Goal: Information Seeking & Learning: Learn about a topic

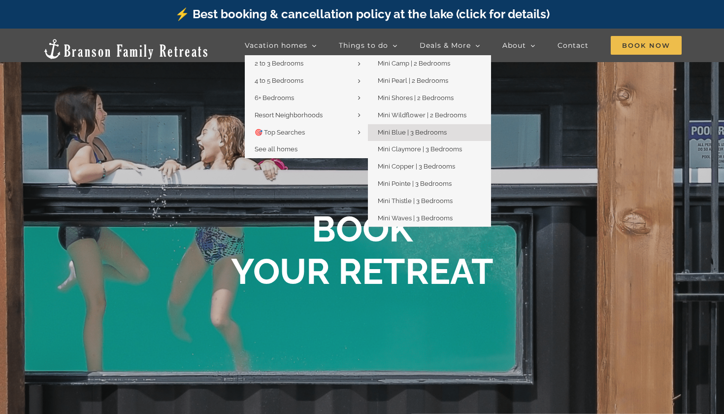
click at [403, 132] on span "Mini Blue | 3 Bedrooms" at bounding box center [412, 132] width 69 height 7
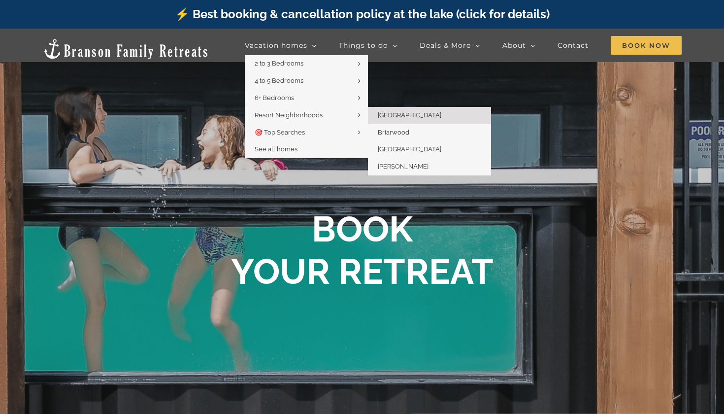
click at [395, 115] on span "[GEOGRAPHIC_DATA]" at bounding box center [410, 114] width 64 height 7
click at [401, 130] on span "Briarwood" at bounding box center [394, 132] width 32 height 7
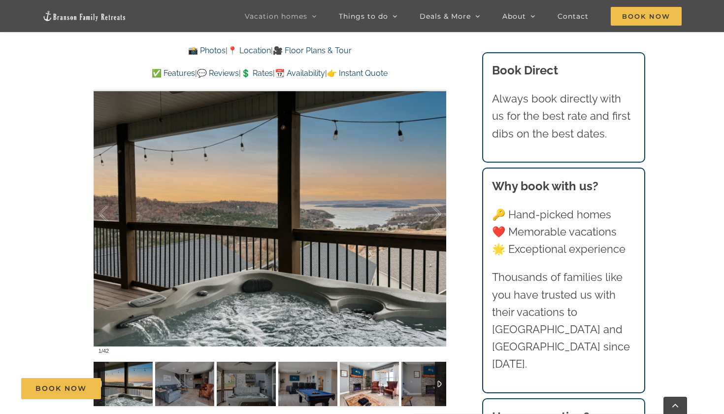
scroll to position [686, 0]
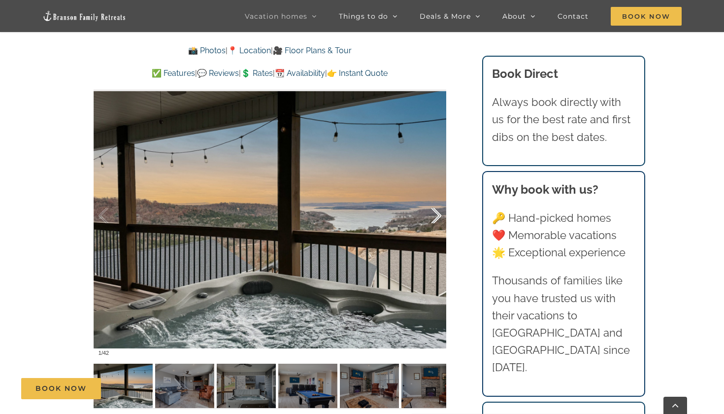
click at [431, 216] on div at bounding box center [426, 215] width 31 height 61
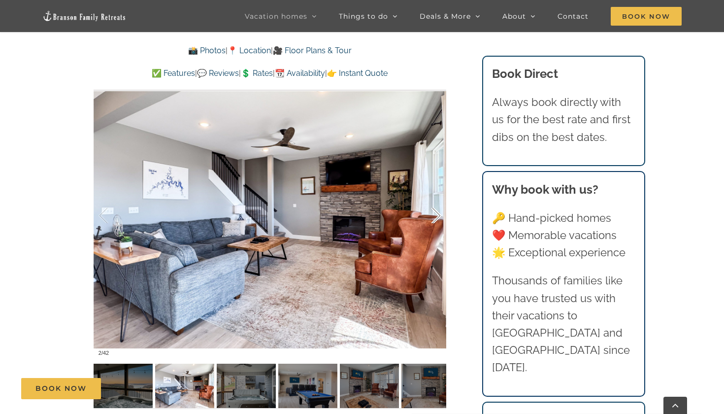
click at [433, 218] on div at bounding box center [426, 215] width 31 height 61
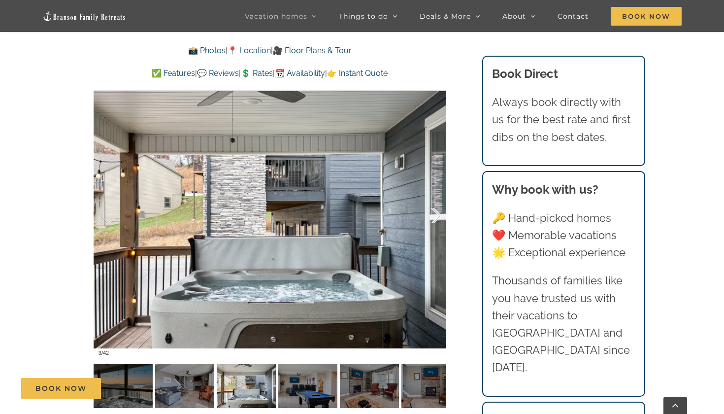
click at [433, 218] on div at bounding box center [426, 215] width 31 height 61
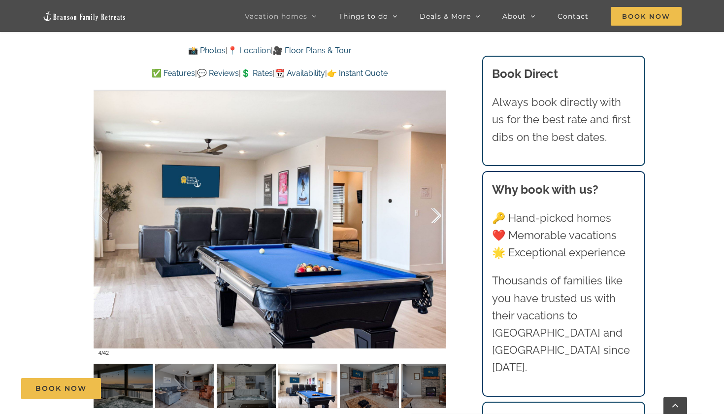
click at [433, 217] on div at bounding box center [426, 215] width 31 height 61
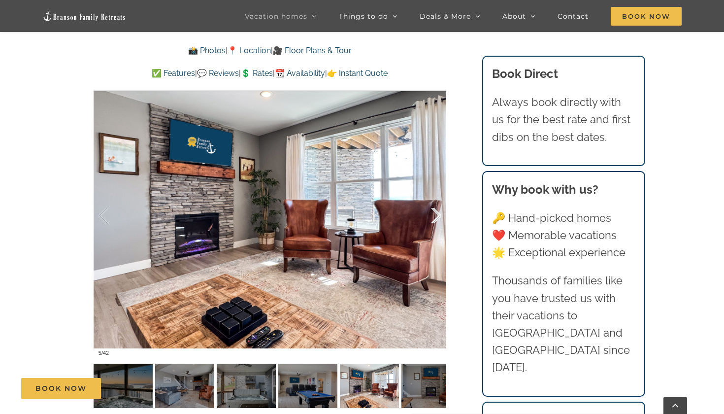
click at [433, 217] on div at bounding box center [426, 215] width 31 height 61
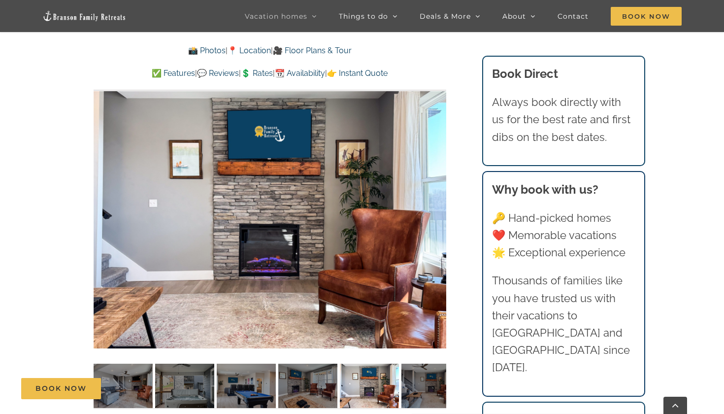
click at [434, 215] on div at bounding box center [270, 216] width 353 height 290
click at [434, 219] on div at bounding box center [426, 215] width 31 height 61
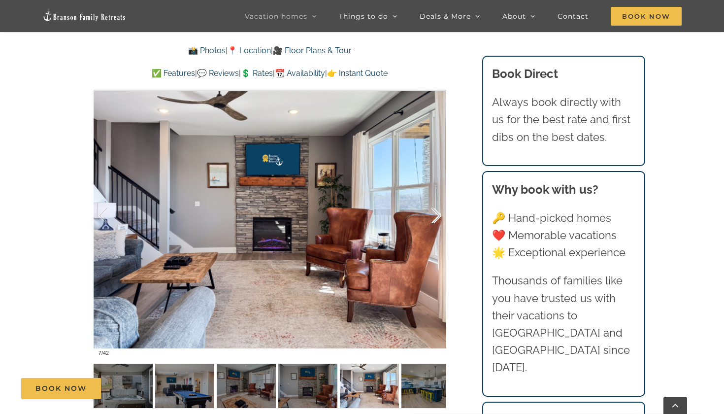
click at [437, 215] on div at bounding box center [426, 215] width 31 height 61
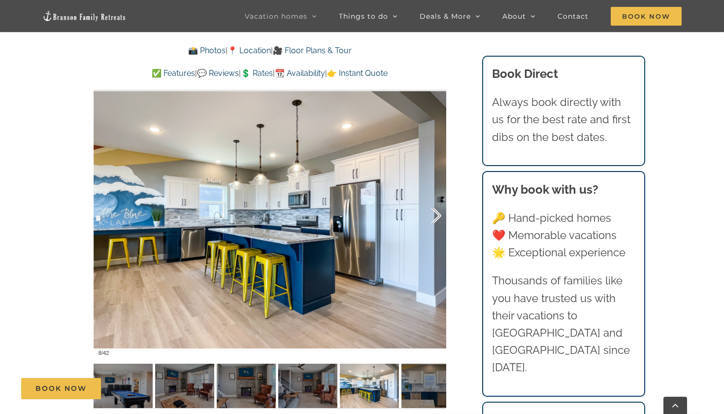
click at [437, 215] on div at bounding box center [426, 215] width 31 height 61
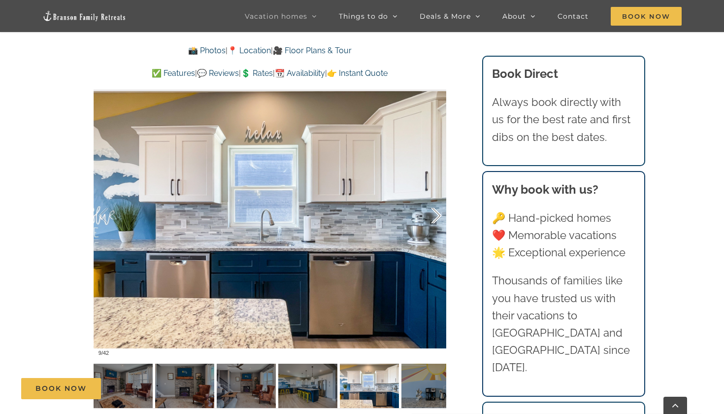
click at [438, 215] on div at bounding box center [426, 215] width 31 height 61
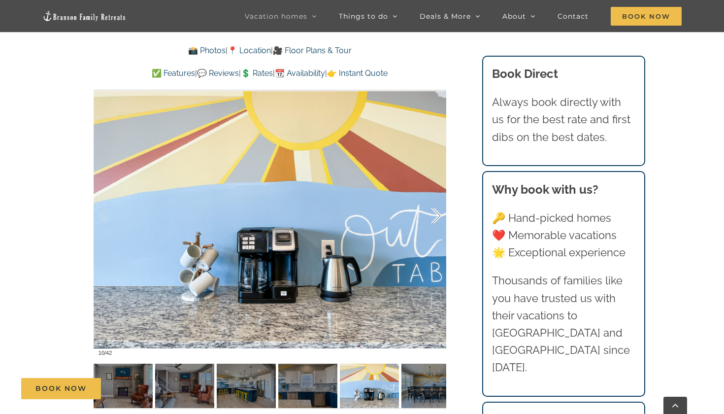
click at [438, 215] on div at bounding box center [426, 215] width 31 height 61
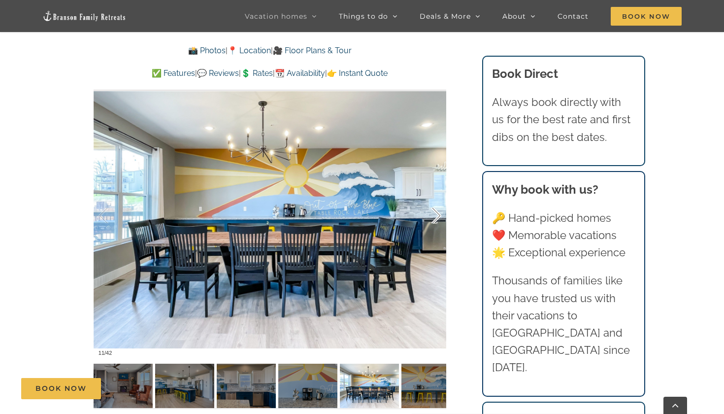
click at [438, 215] on div at bounding box center [426, 215] width 31 height 61
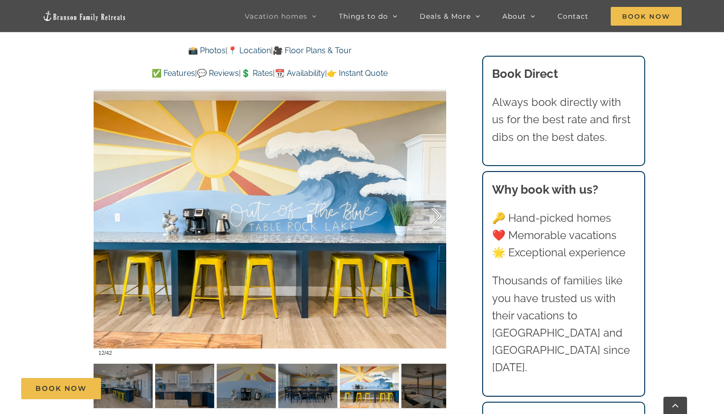
click at [438, 217] on div at bounding box center [426, 215] width 31 height 61
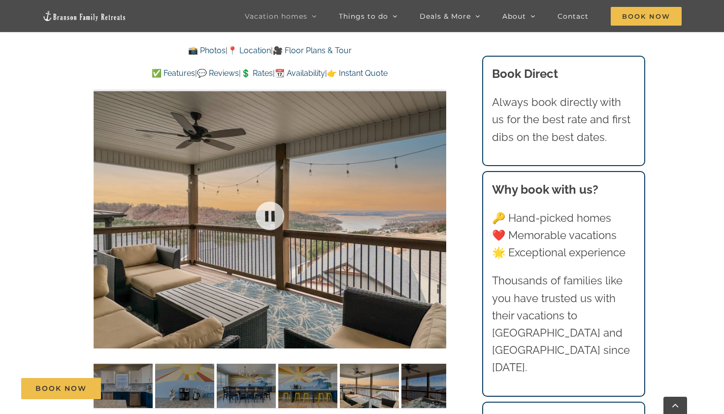
click at [438, 217] on div at bounding box center [270, 216] width 353 height 290
click at [438, 217] on div at bounding box center [426, 215] width 31 height 61
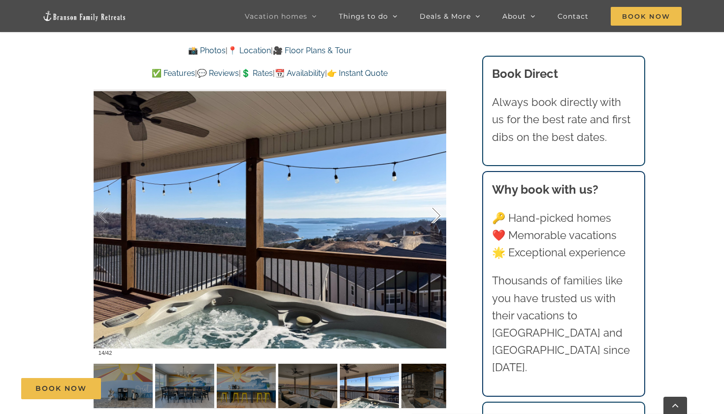
click at [438, 217] on div at bounding box center [426, 215] width 31 height 61
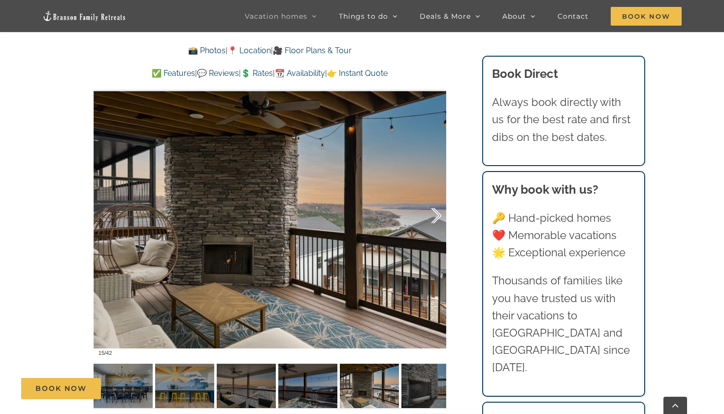
click at [442, 217] on div at bounding box center [270, 216] width 353 height 290
click at [436, 216] on div at bounding box center [426, 215] width 31 height 61
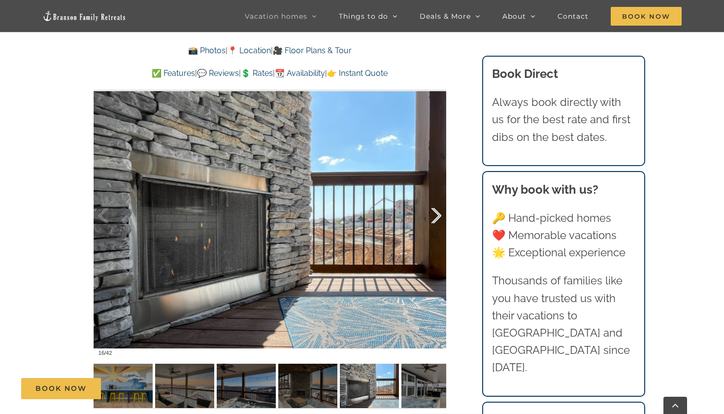
click at [436, 216] on div at bounding box center [426, 215] width 31 height 61
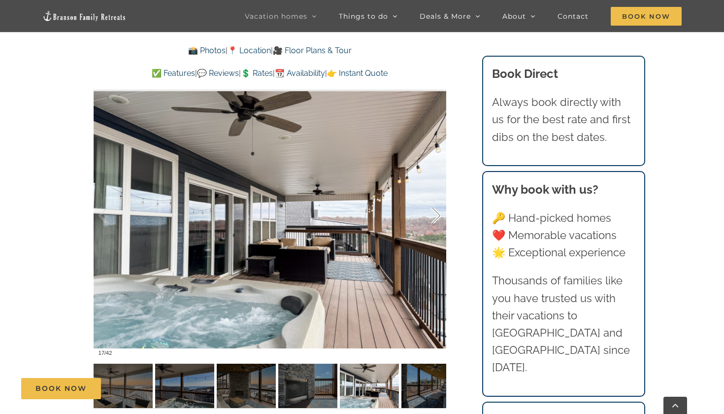
click at [436, 216] on div at bounding box center [426, 215] width 31 height 61
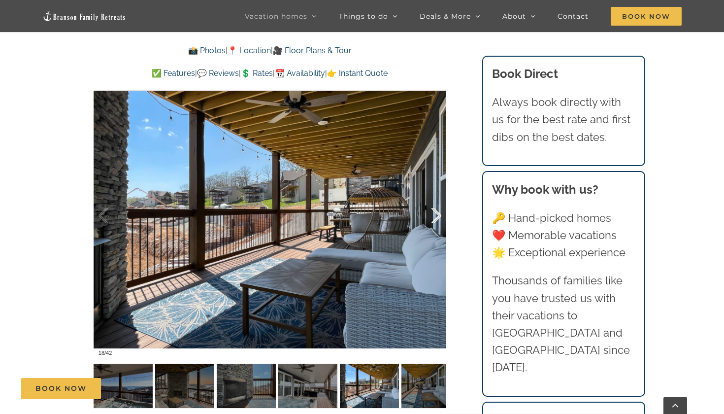
click at [436, 216] on div at bounding box center [426, 215] width 31 height 61
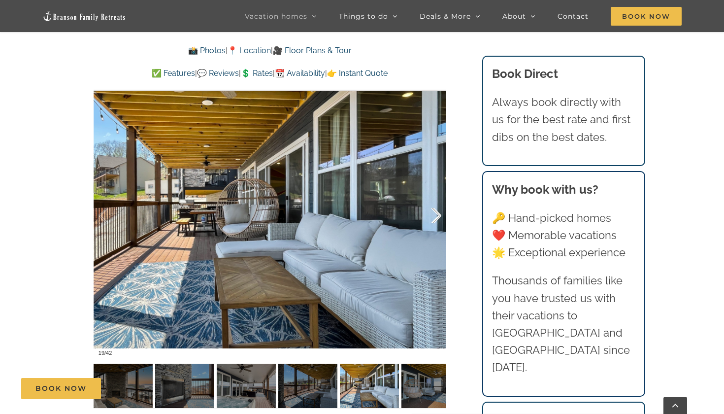
click at [436, 216] on div at bounding box center [426, 215] width 31 height 61
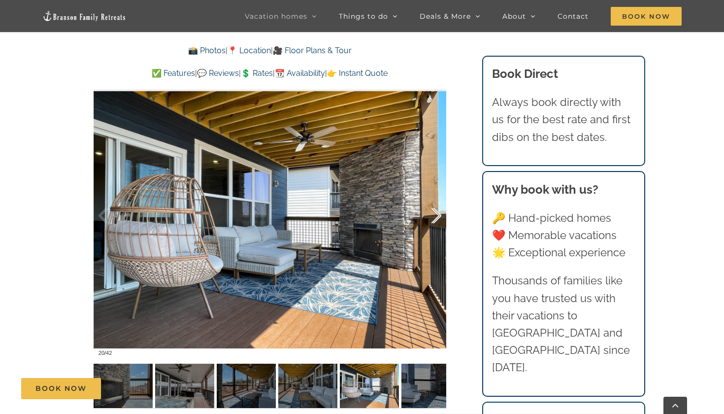
click at [436, 216] on div at bounding box center [426, 215] width 31 height 61
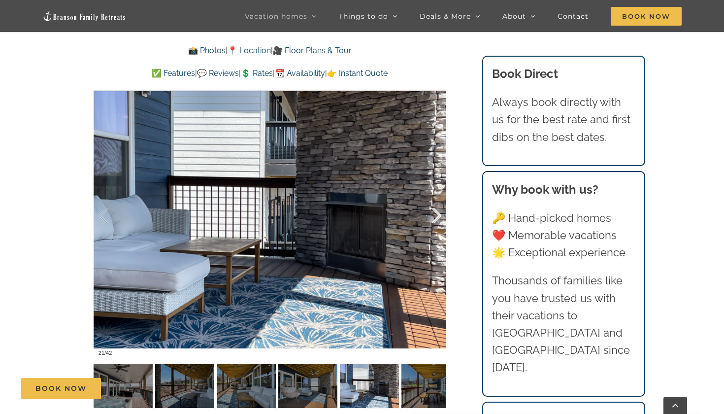
click at [436, 216] on div at bounding box center [426, 215] width 31 height 61
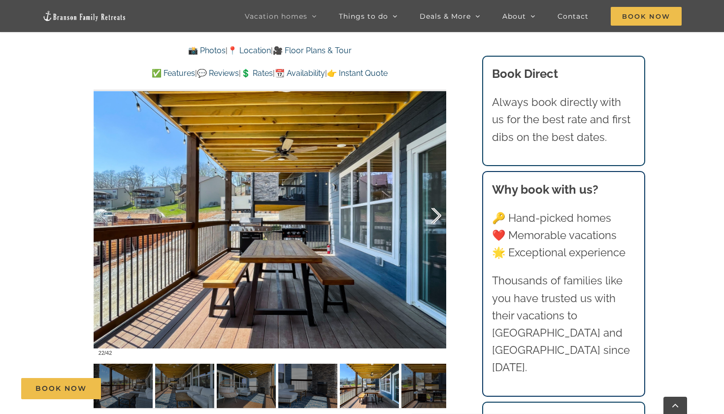
click at [436, 216] on div at bounding box center [426, 215] width 31 height 61
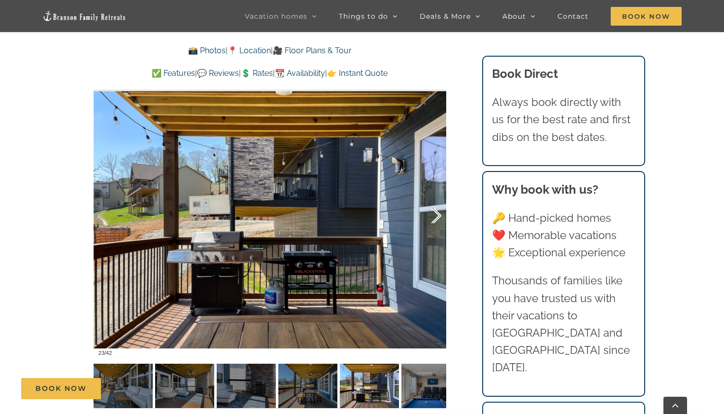
click at [436, 216] on div at bounding box center [426, 215] width 31 height 61
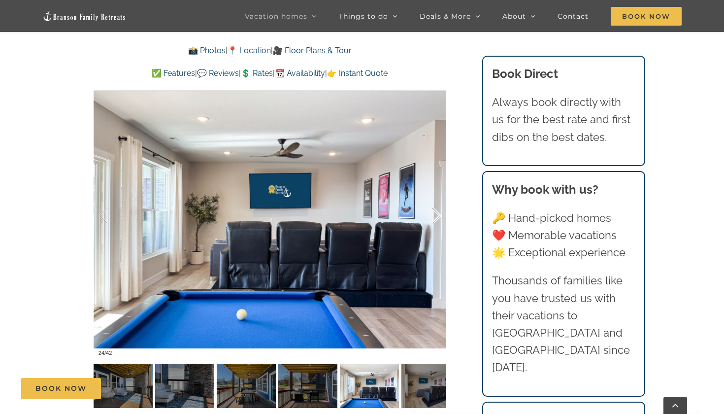
click at [436, 216] on div at bounding box center [426, 215] width 31 height 61
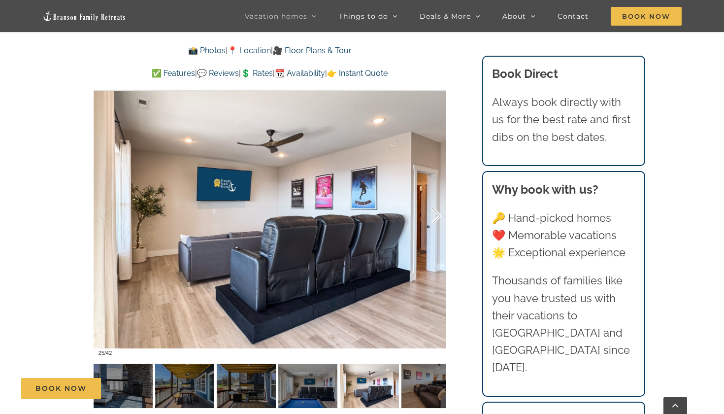
click at [436, 216] on div at bounding box center [426, 215] width 31 height 61
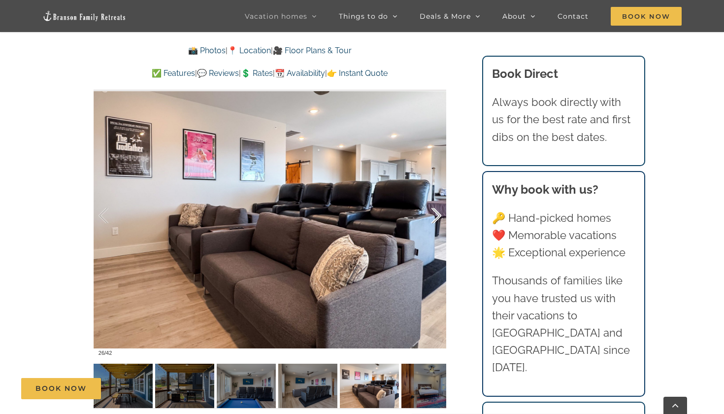
click at [436, 216] on div at bounding box center [426, 215] width 31 height 61
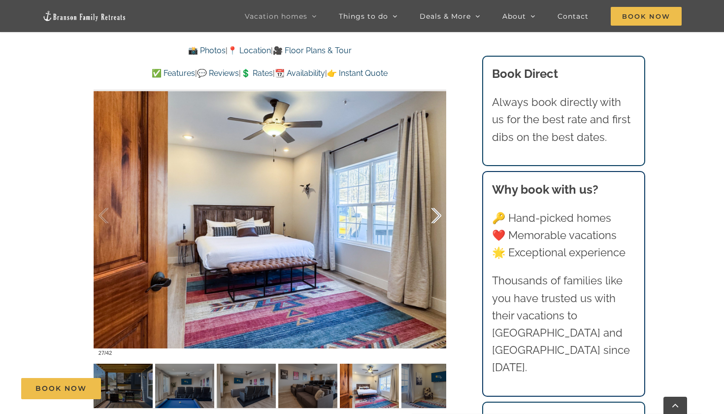
click at [436, 216] on div at bounding box center [426, 215] width 31 height 61
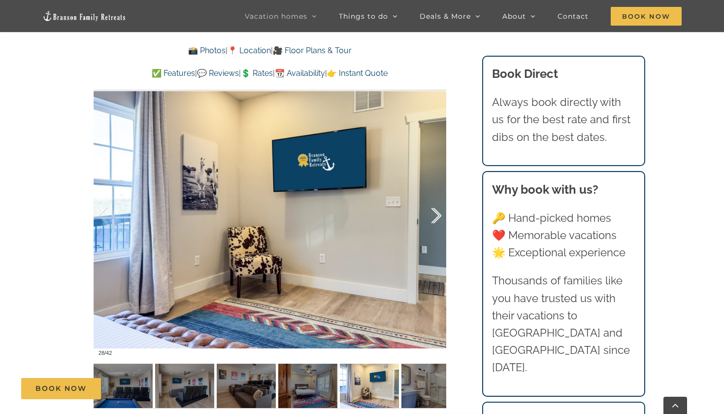
click at [436, 216] on div at bounding box center [426, 215] width 31 height 61
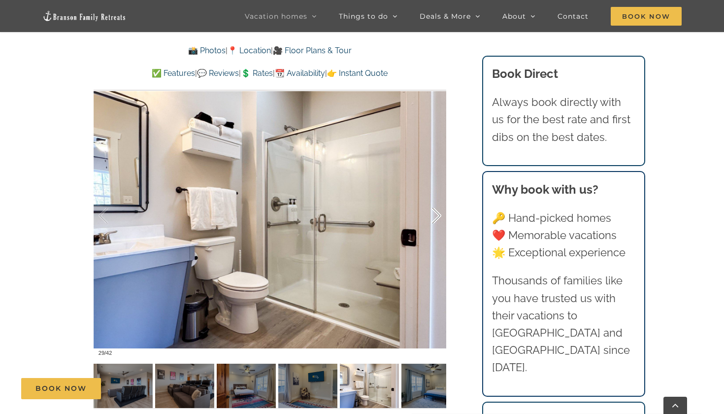
click at [436, 216] on div at bounding box center [426, 215] width 31 height 61
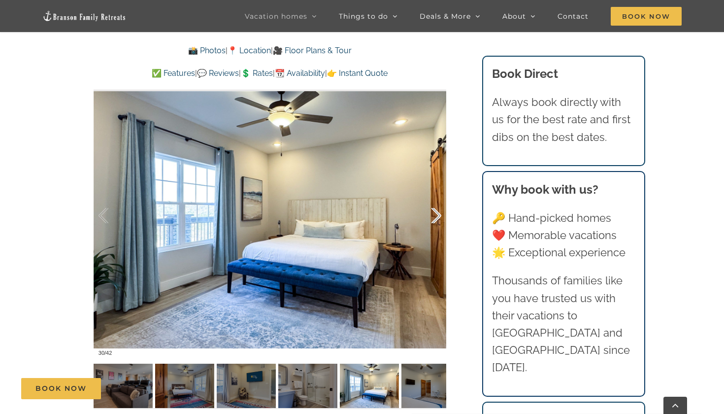
click at [436, 216] on div at bounding box center [426, 215] width 31 height 61
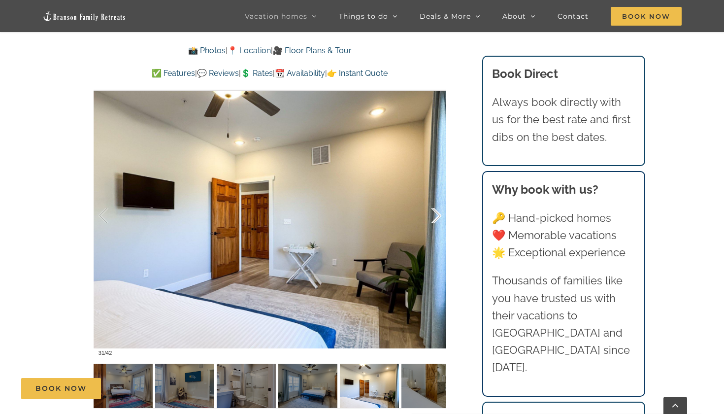
click at [436, 216] on div at bounding box center [426, 215] width 31 height 61
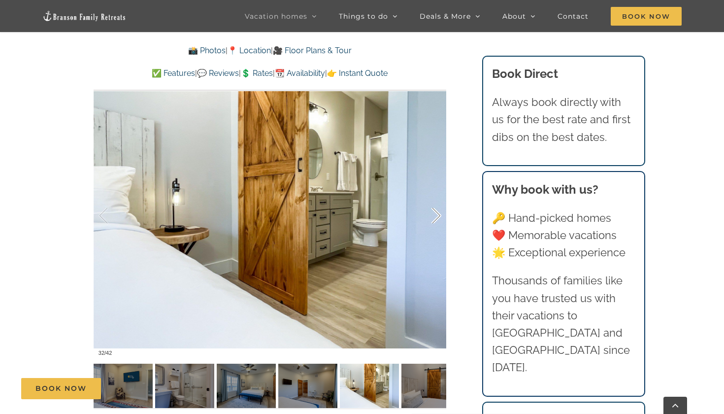
click at [436, 216] on div at bounding box center [426, 215] width 31 height 61
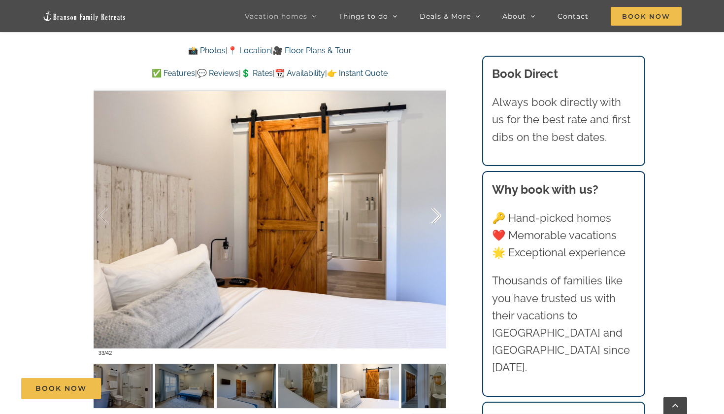
click at [436, 216] on div at bounding box center [426, 215] width 31 height 61
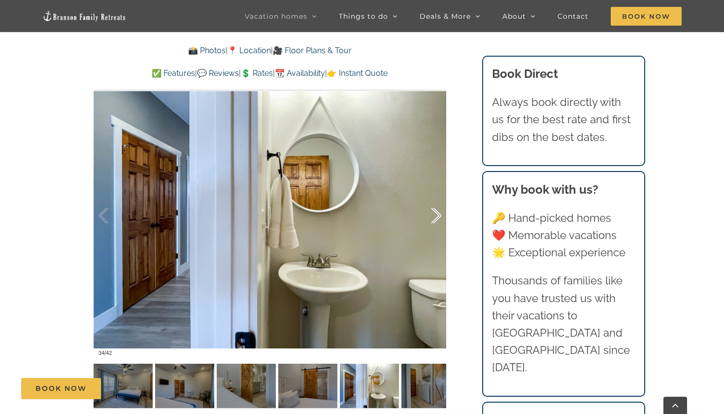
click at [436, 216] on div at bounding box center [426, 215] width 31 height 61
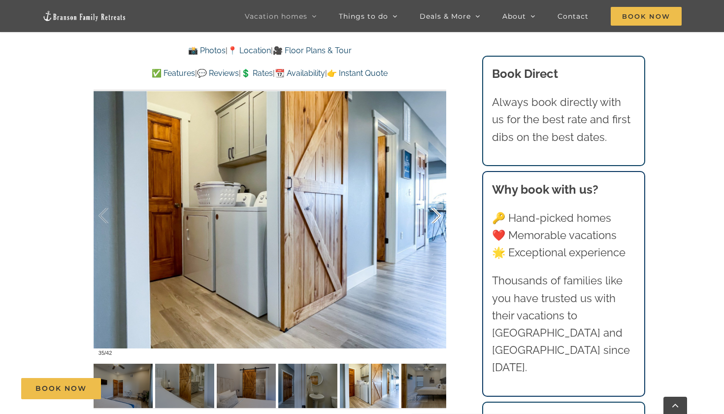
click at [436, 216] on div at bounding box center [426, 215] width 31 height 61
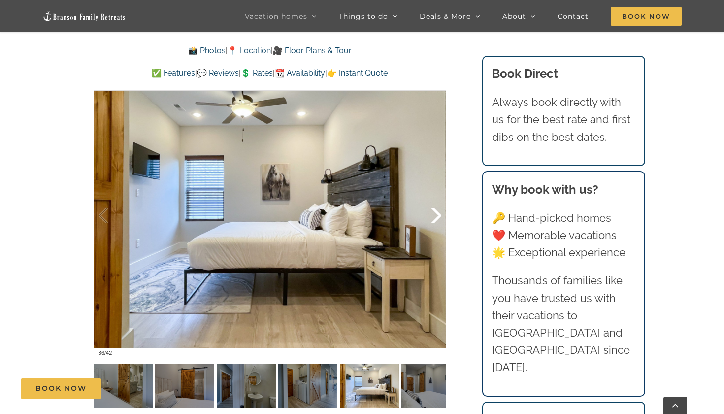
click at [436, 216] on div at bounding box center [426, 215] width 31 height 61
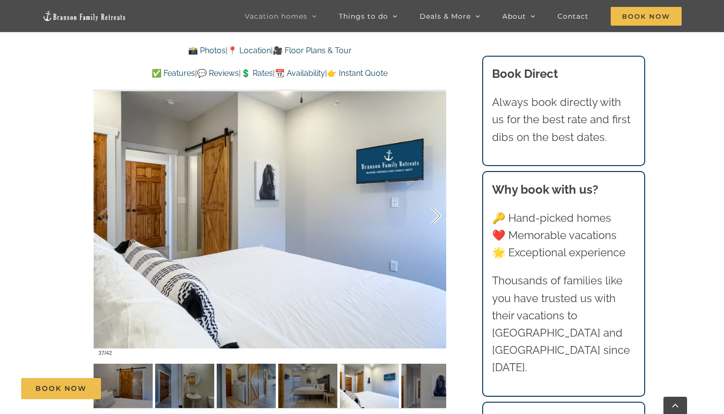
click at [436, 216] on div at bounding box center [426, 215] width 31 height 61
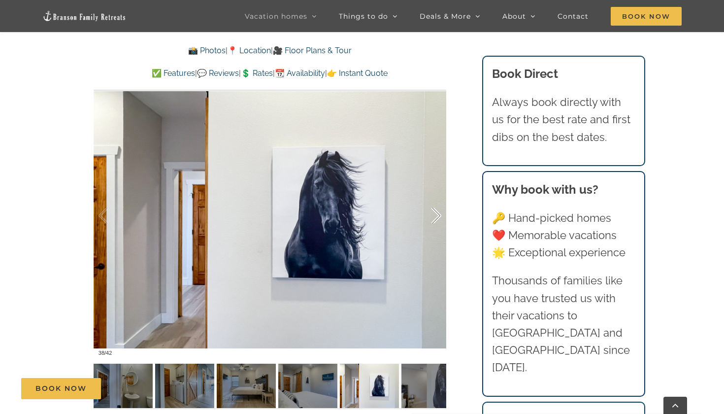
click at [436, 216] on div at bounding box center [426, 215] width 31 height 61
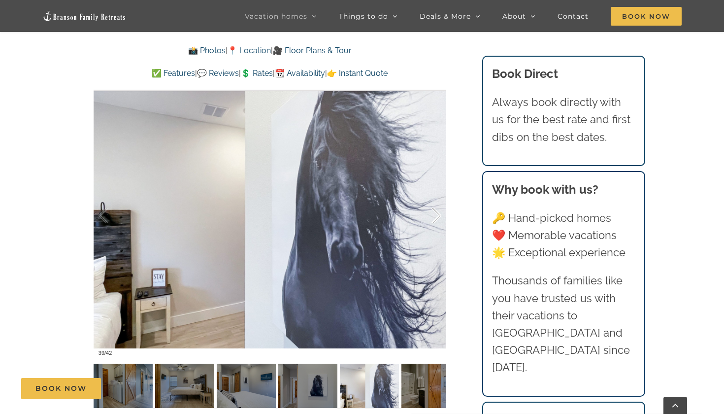
click at [436, 216] on div at bounding box center [426, 215] width 31 height 61
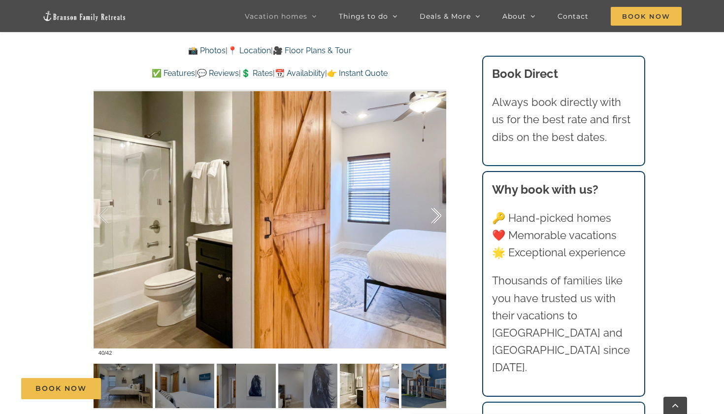
click at [438, 212] on div at bounding box center [426, 215] width 31 height 61
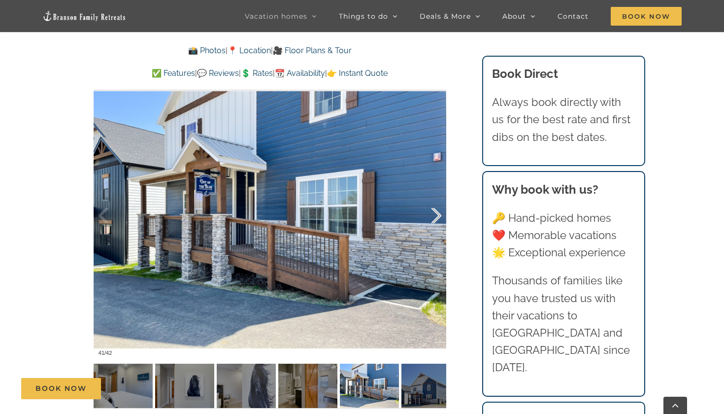
click at [438, 212] on div at bounding box center [426, 215] width 31 height 61
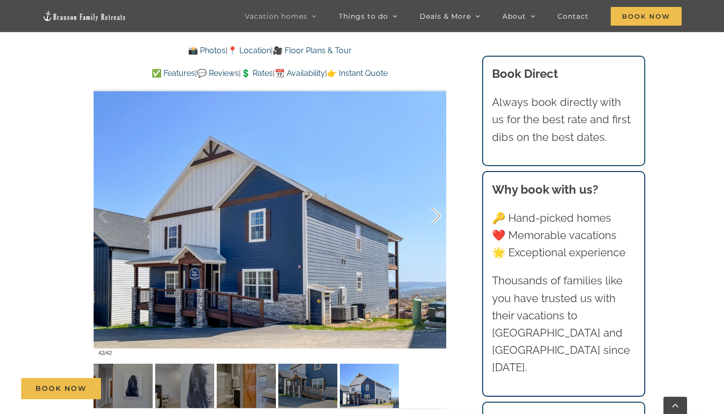
click at [438, 212] on div at bounding box center [426, 215] width 31 height 61
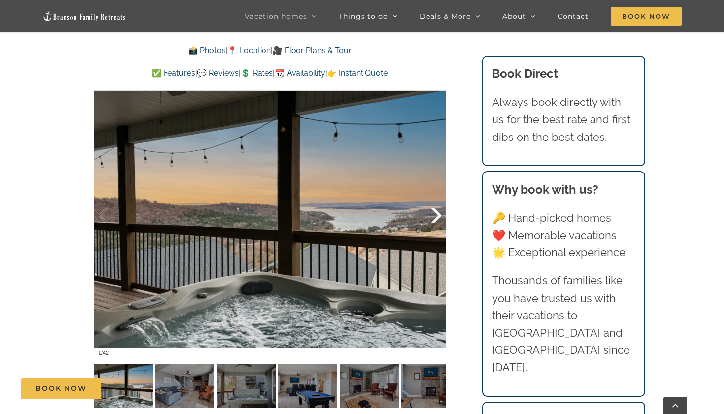
click at [438, 212] on div at bounding box center [426, 215] width 31 height 61
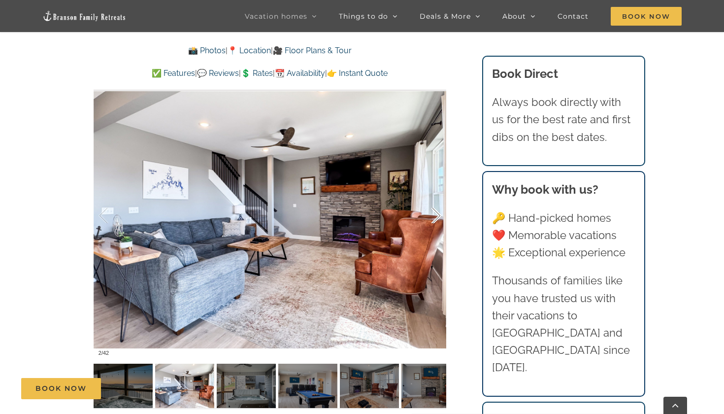
click at [438, 212] on div at bounding box center [426, 215] width 31 height 61
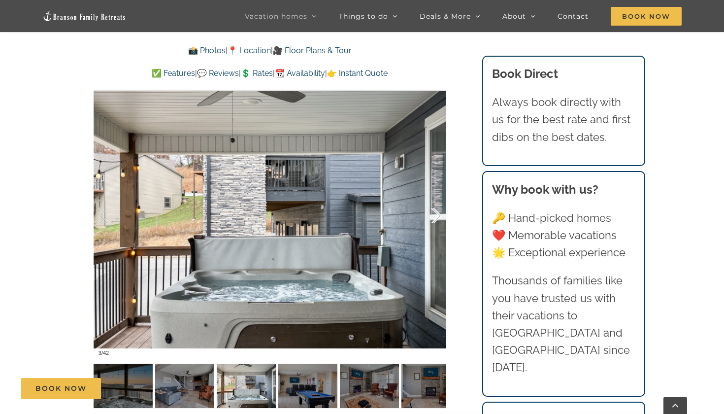
click at [438, 212] on div at bounding box center [426, 215] width 31 height 61
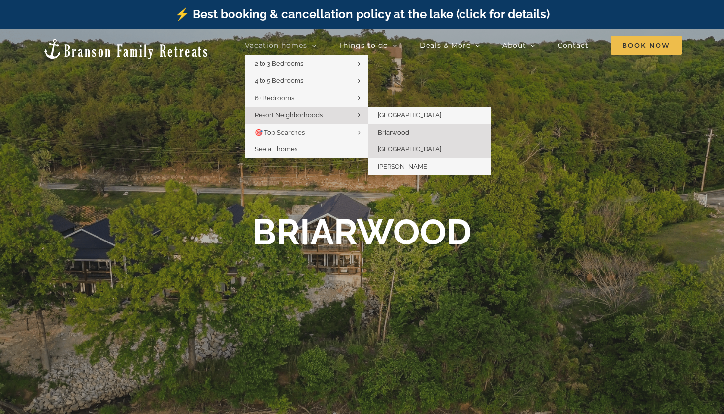
click at [387, 145] on span "[GEOGRAPHIC_DATA]" at bounding box center [410, 148] width 64 height 7
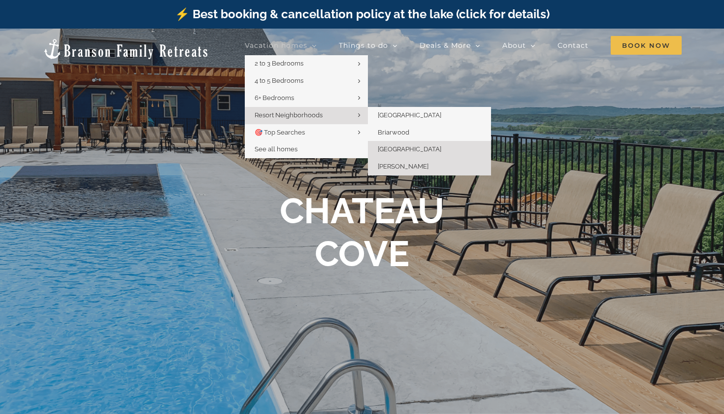
click at [394, 163] on span "[PERSON_NAME]" at bounding box center [403, 166] width 51 height 7
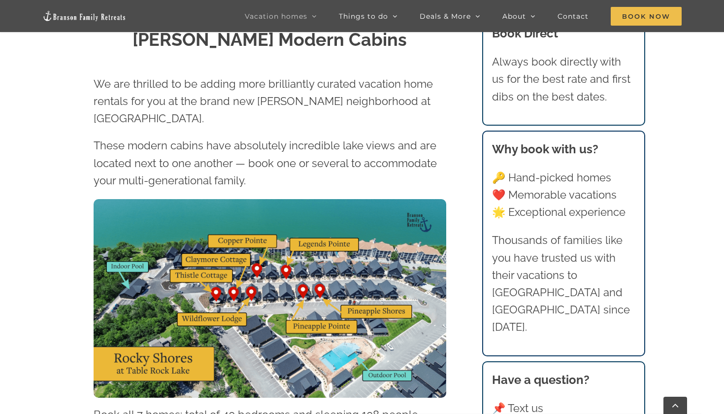
scroll to position [444, 0]
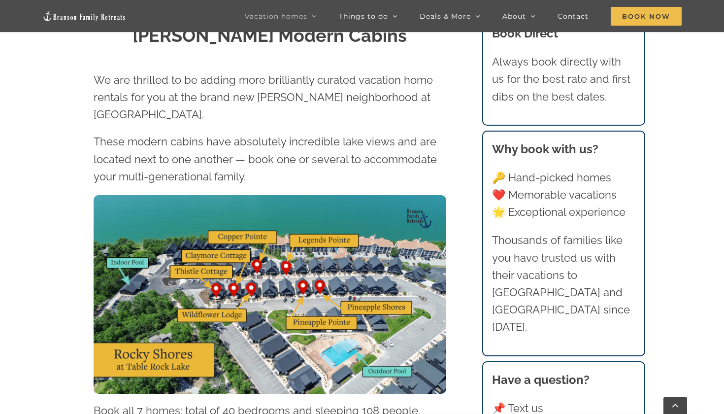
click at [256, 265] on img at bounding box center [270, 294] width 353 height 198
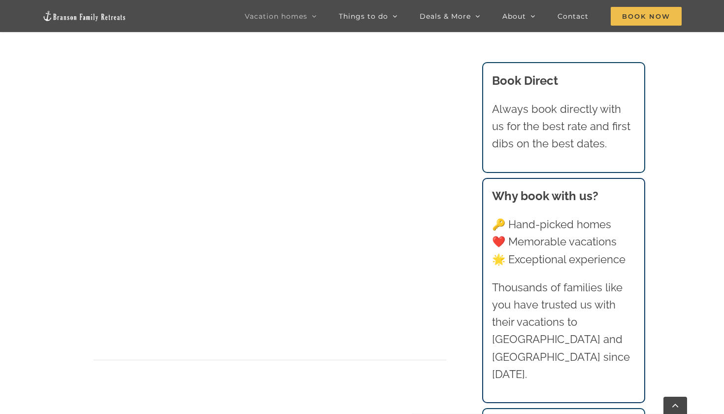
scroll to position [1752, 0]
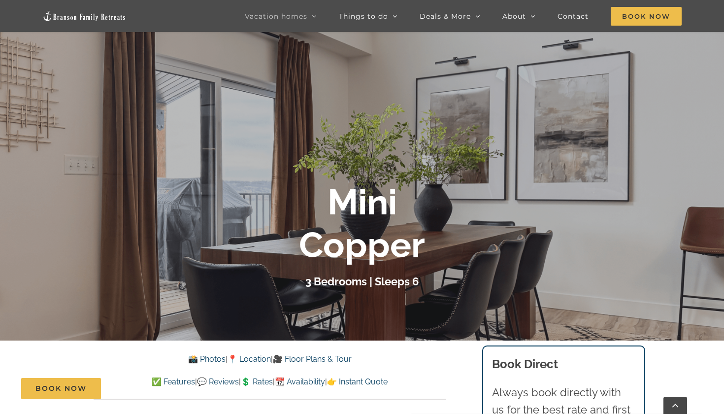
scroll to position [102, 0]
click at [319, 357] on link "🎥 Floor Plans & Tour" at bounding box center [312, 358] width 79 height 9
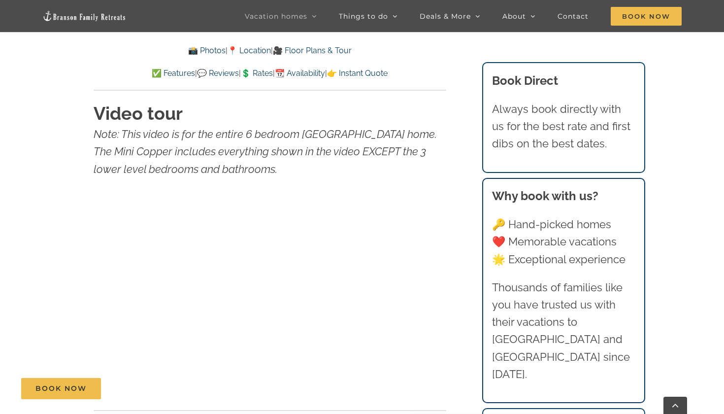
scroll to position [2911, 0]
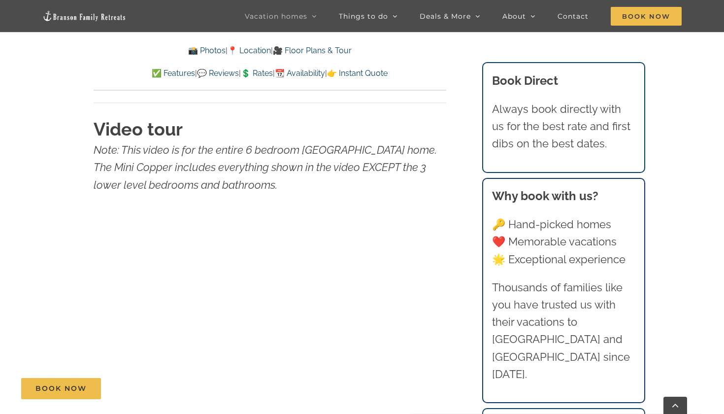
click at [205, 50] on link "📸 Photos" at bounding box center [206, 50] width 37 height 9
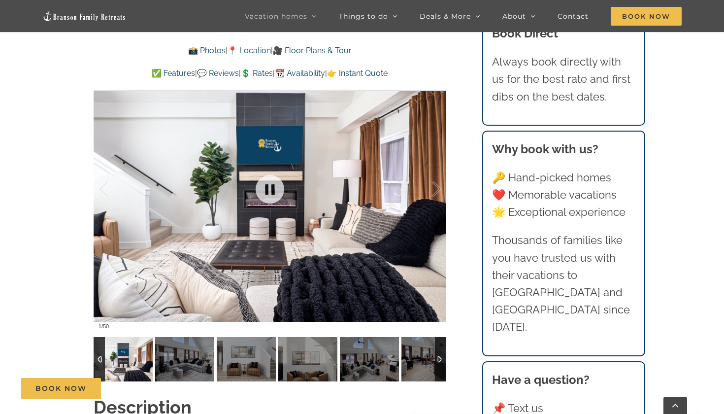
scroll to position [762, 0]
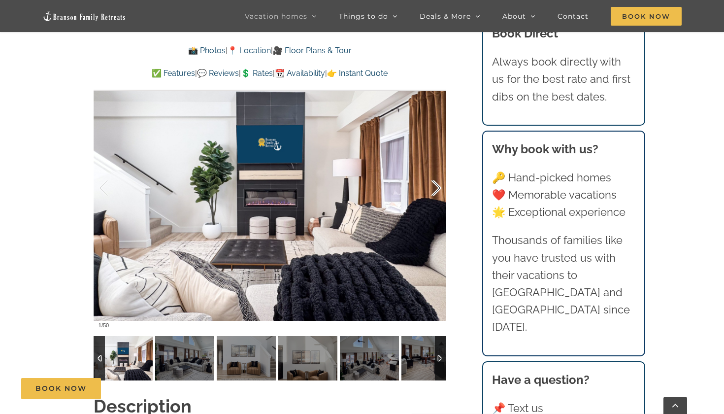
click at [431, 186] on div at bounding box center [426, 188] width 31 height 61
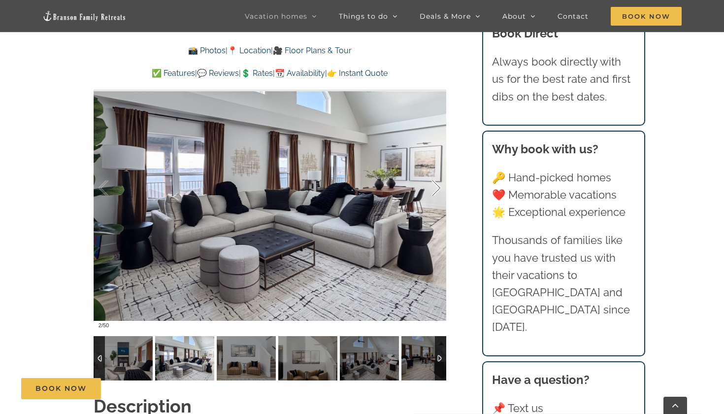
click at [431, 186] on div at bounding box center [426, 188] width 31 height 61
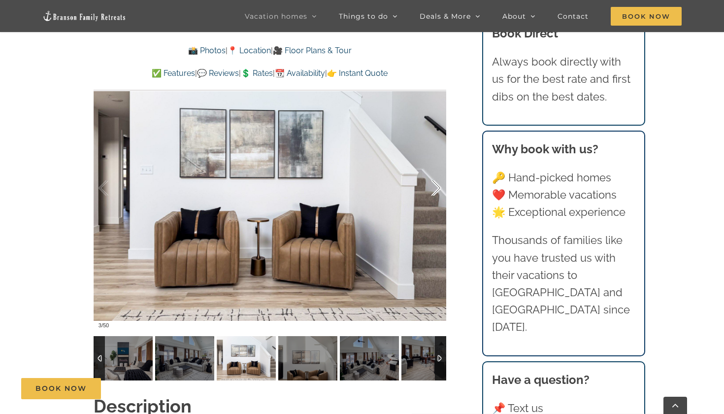
click at [431, 186] on div at bounding box center [426, 188] width 31 height 61
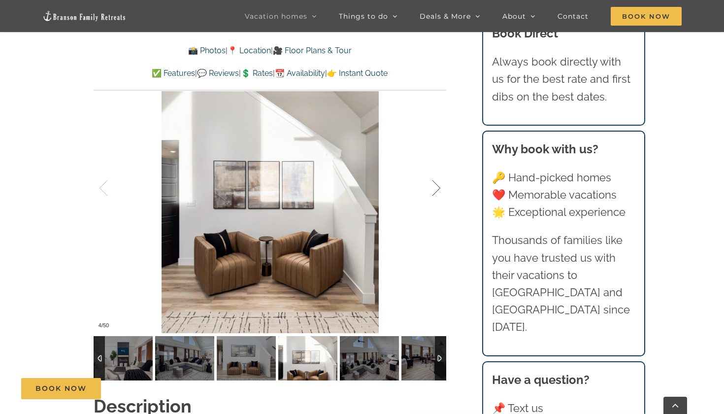
click at [431, 186] on div at bounding box center [426, 188] width 31 height 61
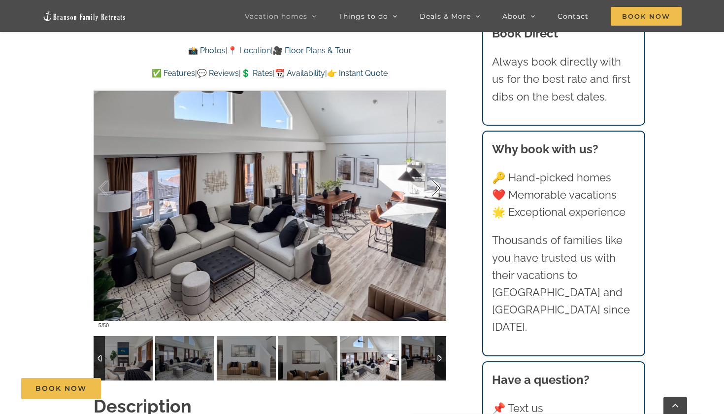
click at [431, 186] on div at bounding box center [426, 188] width 31 height 61
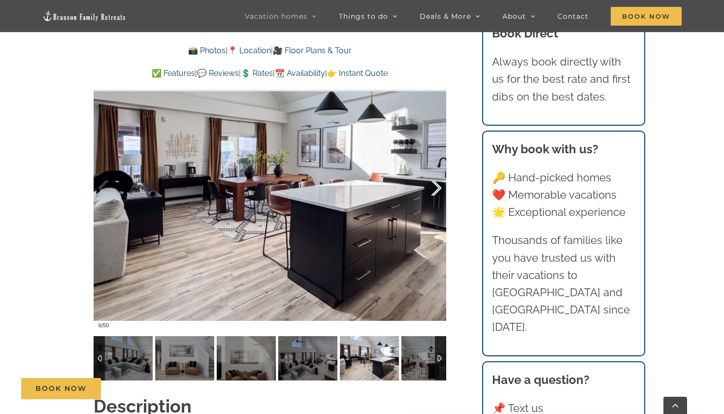
click at [431, 186] on div "6 / 50" at bounding box center [270, 188] width 353 height 290
click at [437, 186] on div at bounding box center [426, 188] width 31 height 61
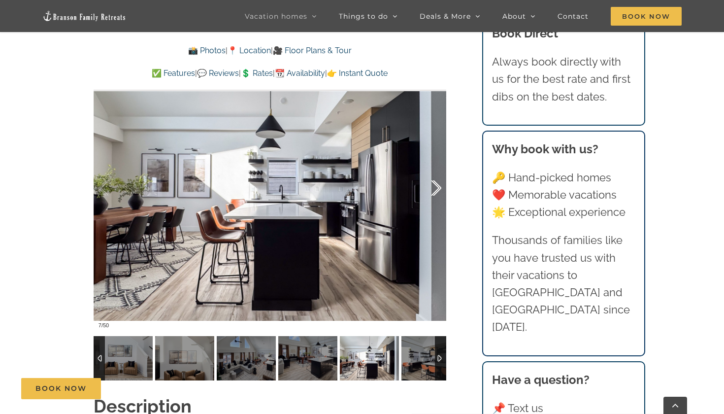
click at [437, 186] on div at bounding box center [426, 188] width 31 height 61
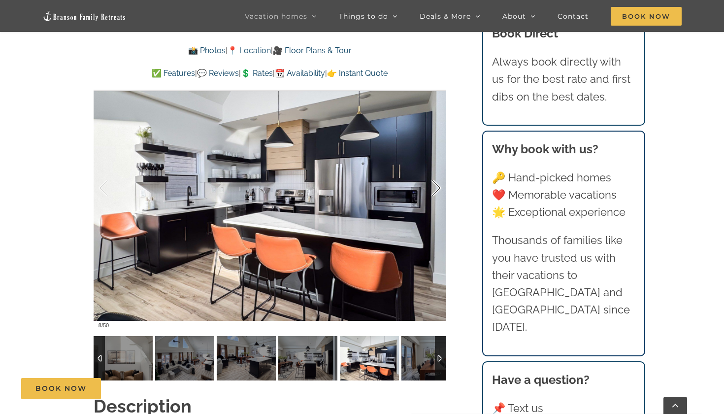
click at [437, 186] on div at bounding box center [426, 188] width 31 height 61
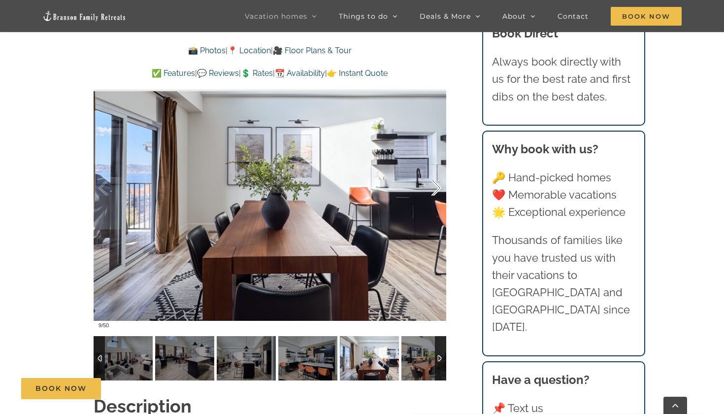
click at [437, 186] on div at bounding box center [426, 188] width 31 height 61
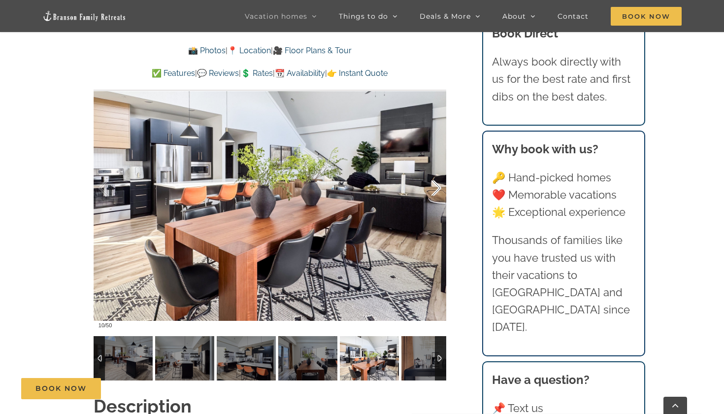
click at [437, 186] on div at bounding box center [426, 188] width 31 height 61
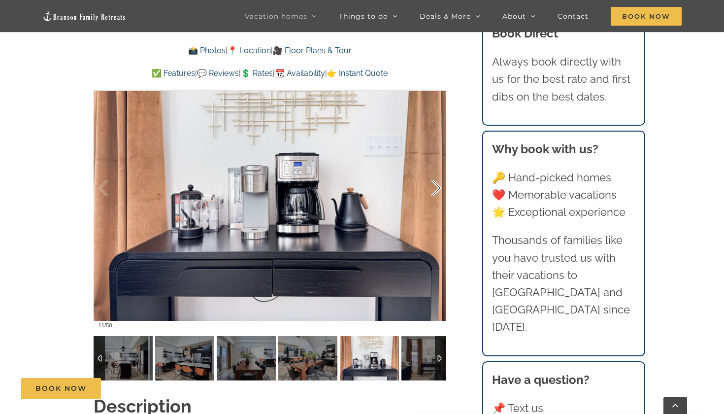
click at [437, 186] on div at bounding box center [426, 188] width 31 height 61
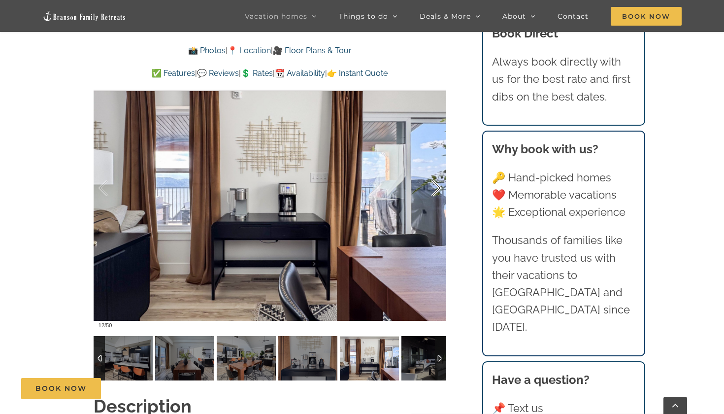
click at [437, 186] on div at bounding box center [426, 188] width 31 height 61
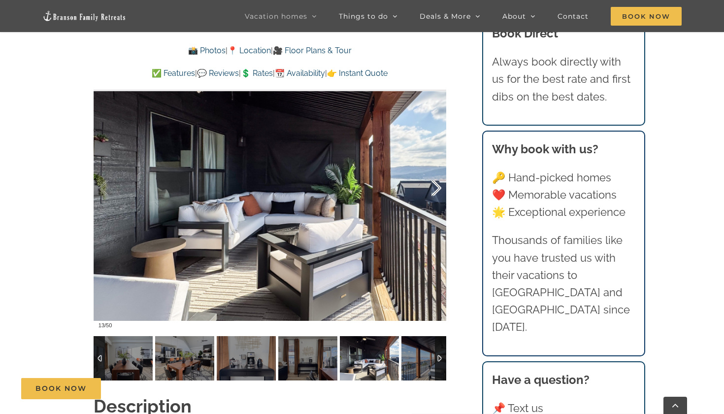
click at [437, 186] on div at bounding box center [426, 188] width 31 height 61
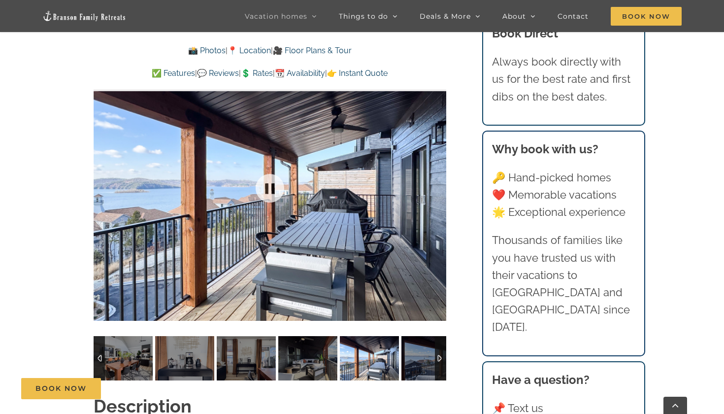
click at [437, 186] on div at bounding box center [270, 188] width 353 height 290
click at [438, 187] on div at bounding box center [426, 188] width 31 height 61
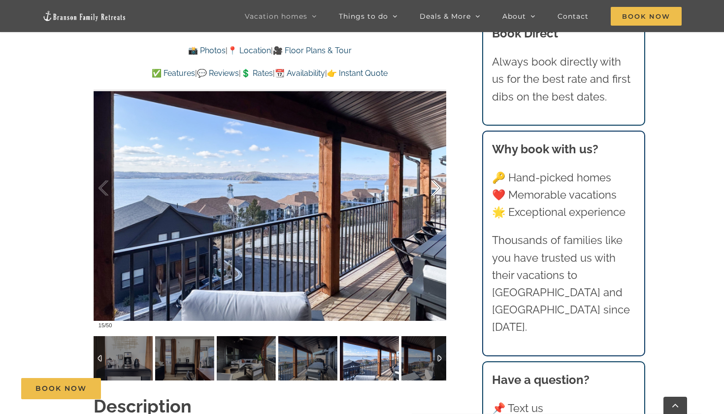
click at [438, 187] on div at bounding box center [426, 188] width 31 height 61
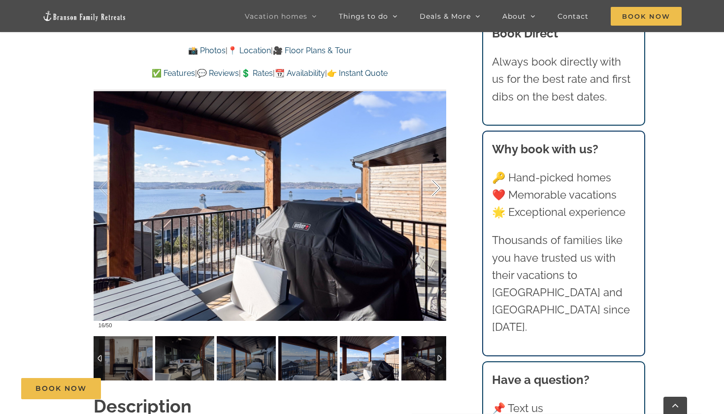
click at [438, 187] on div at bounding box center [426, 188] width 31 height 61
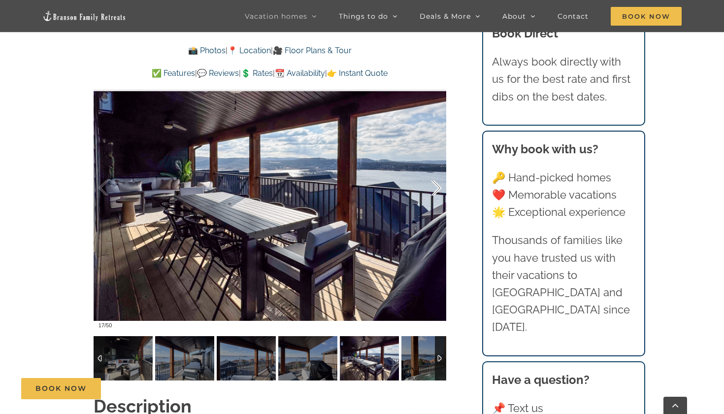
click at [438, 187] on div at bounding box center [426, 188] width 31 height 61
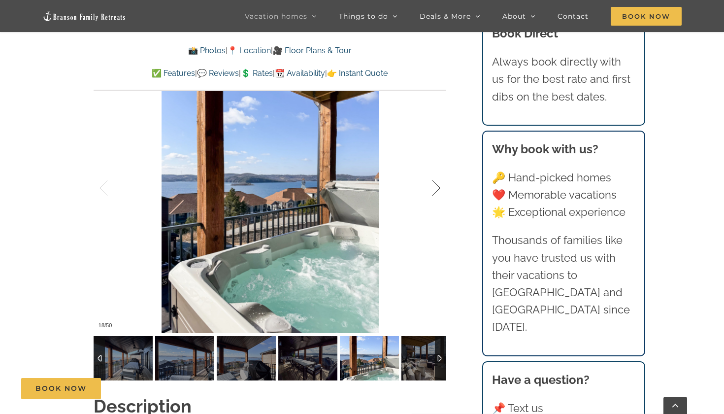
click at [438, 187] on div at bounding box center [426, 188] width 31 height 61
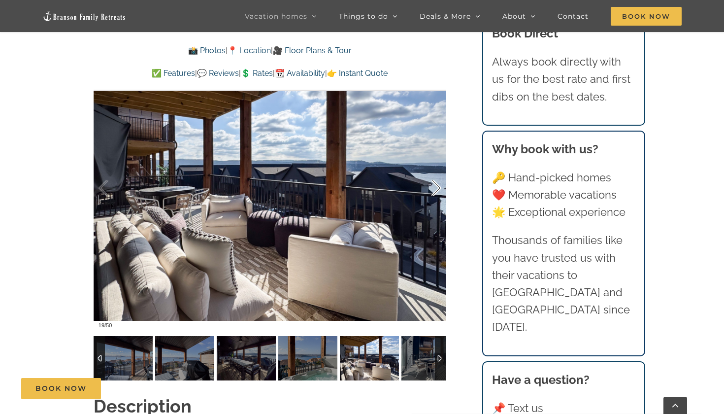
click at [438, 187] on div at bounding box center [426, 188] width 31 height 61
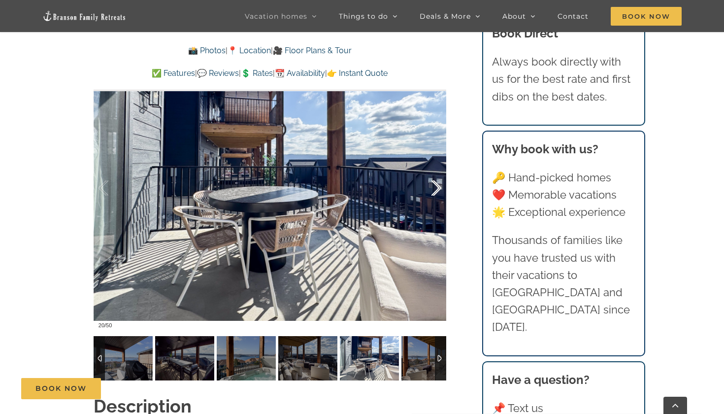
click at [438, 187] on div at bounding box center [426, 188] width 31 height 61
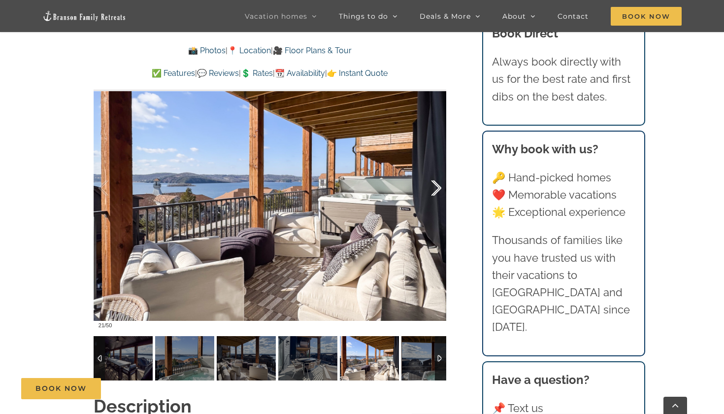
click at [438, 187] on div at bounding box center [426, 188] width 31 height 61
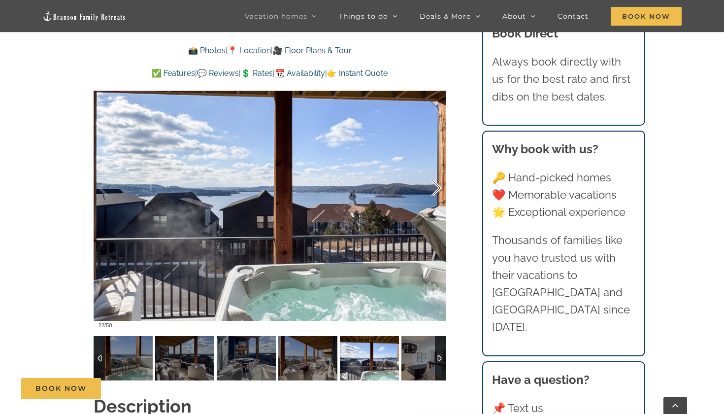
click at [438, 187] on div at bounding box center [426, 188] width 31 height 61
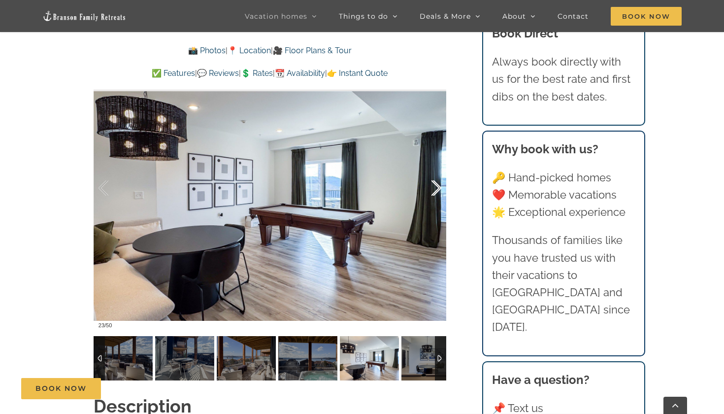
click at [438, 187] on div at bounding box center [426, 188] width 31 height 61
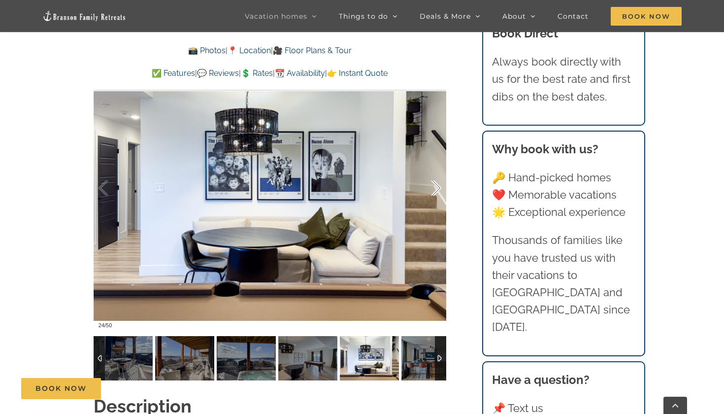
click at [438, 187] on div at bounding box center [426, 188] width 31 height 61
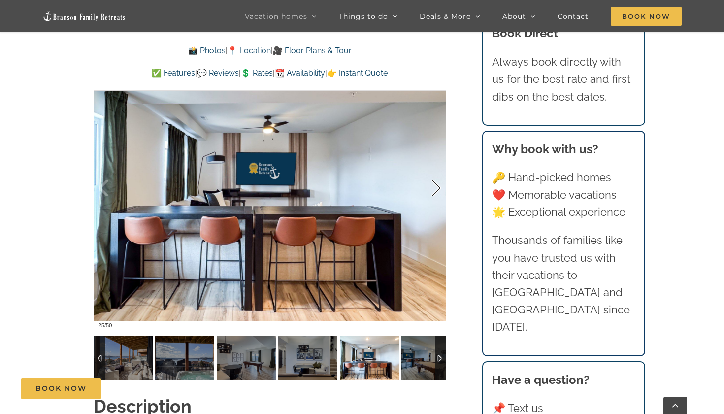
click at [438, 187] on div at bounding box center [426, 188] width 31 height 61
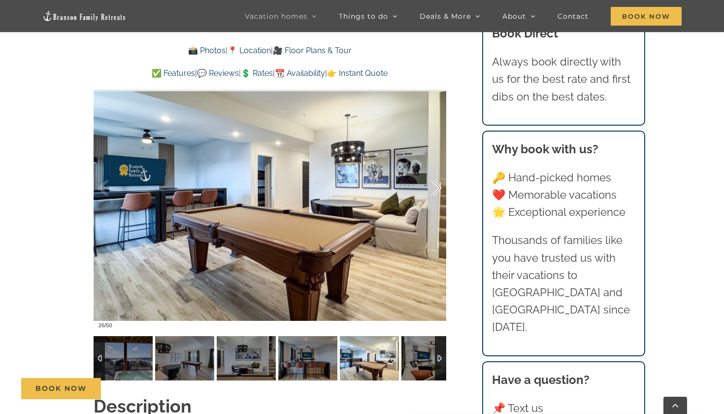
click at [438, 187] on div at bounding box center [426, 188] width 31 height 61
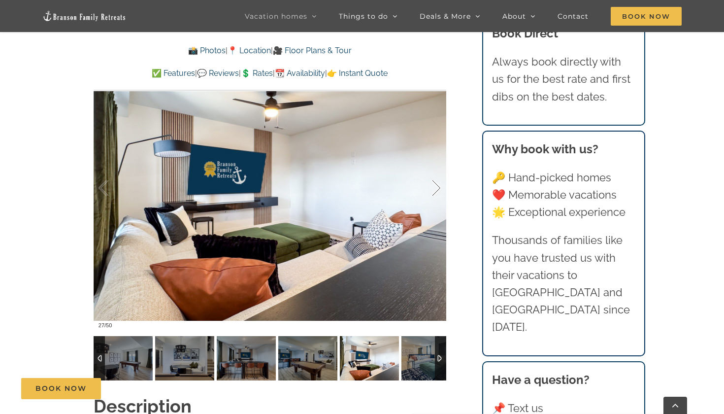
click at [438, 187] on div at bounding box center [426, 188] width 31 height 61
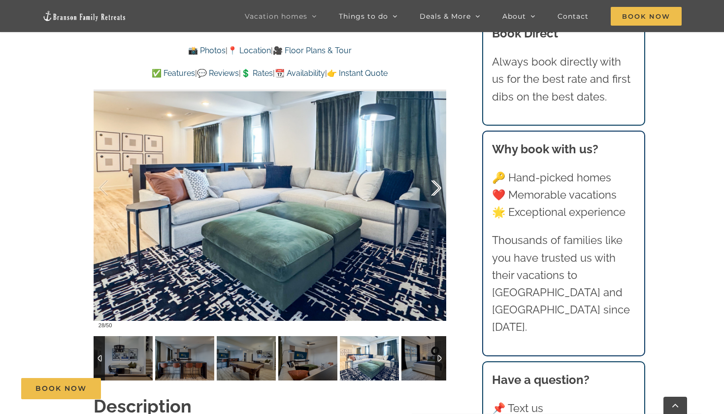
click at [438, 187] on div at bounding box center [426, 188] width 31 height 61
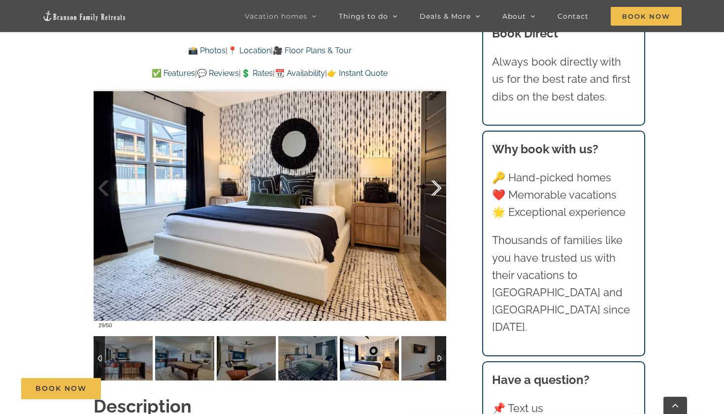
click at [438, 187] on div at bounding box center [426, 188] width 31 height 61
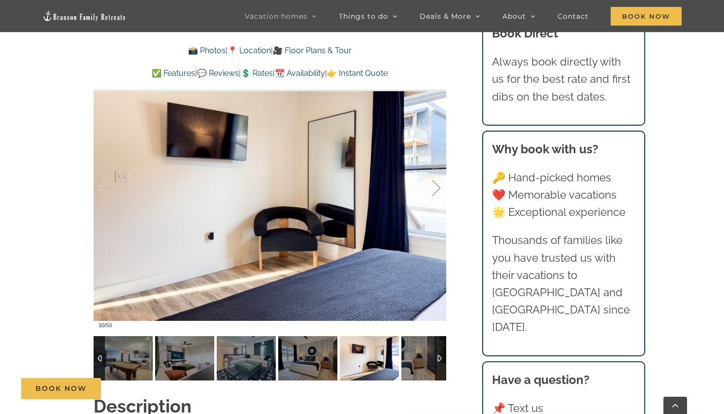
click at [438, 187] on div at bounding box center [426, 188] width 31 height 61
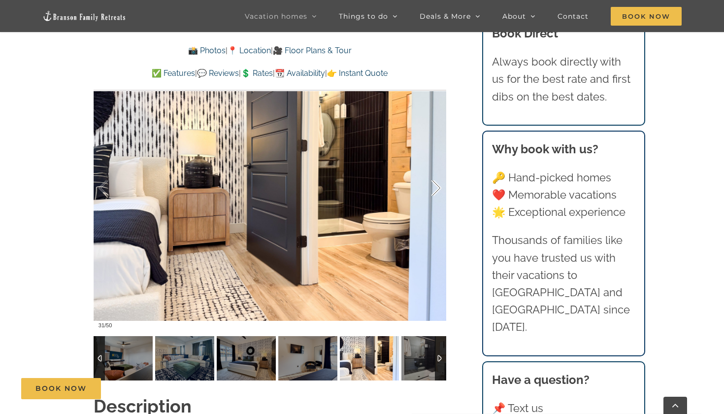
click at [438, 187] on div at bounding box center [426, 188] width 31 height 61
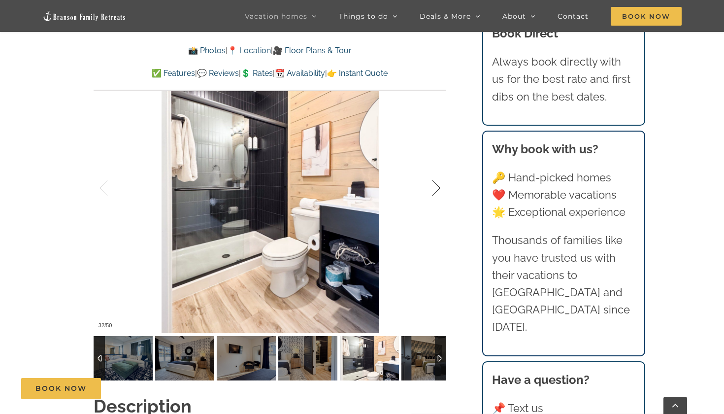
click at [438, 187] on div at bounding box center [426, 188] width 31 height 61
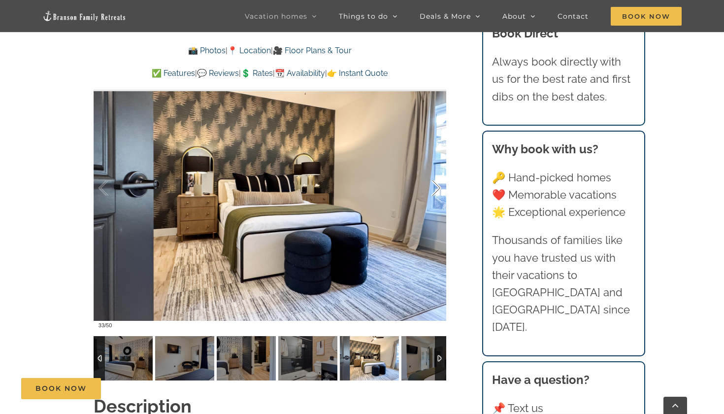
click at [438, 187] on div at bounding box center [426, 188] width 31 height 61
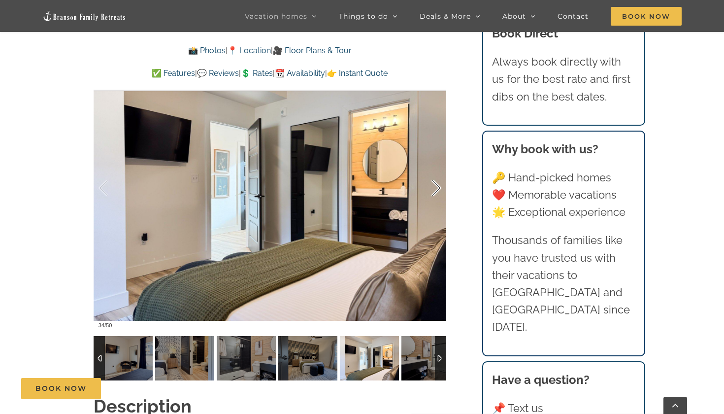
click at [438, 187] on div at bounding box center [426, 188] width 31 height 61
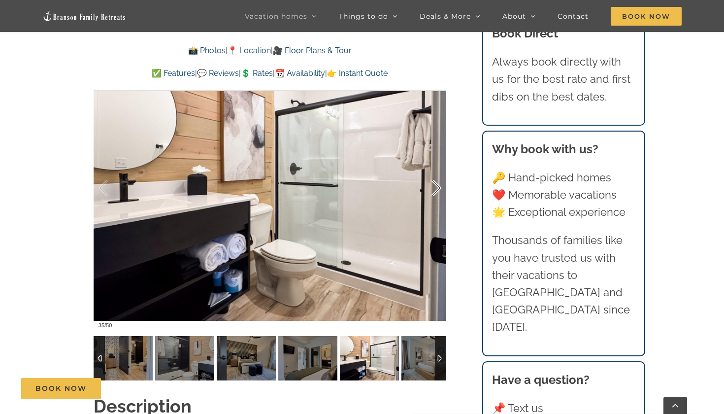
click at [438, 187] on div at bounding box center [426, 188] width 31 height 61
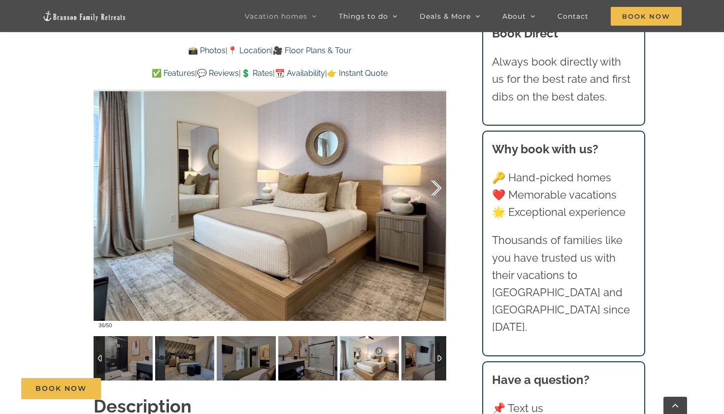
click at [438, 187] on div at bounding box center [426, 188] width 31 height 61
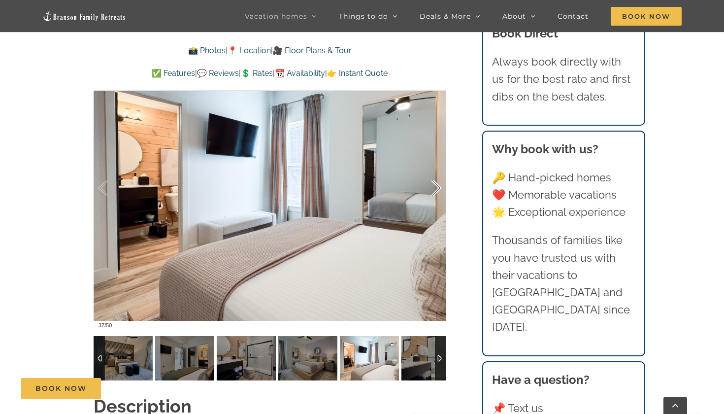
click at [438, 187] on div at bounding box center [426, 188] width 31 height 61
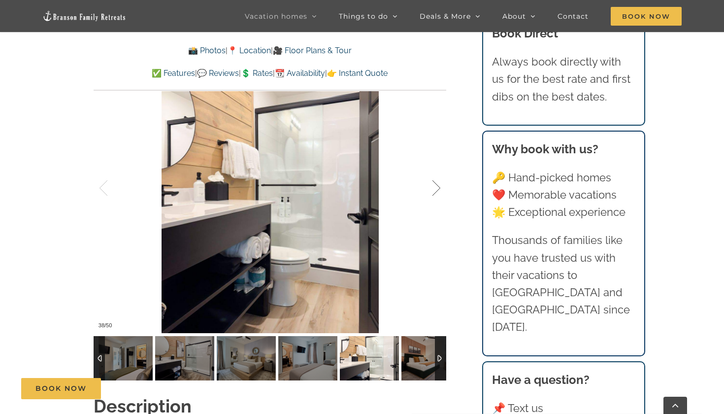
click at [438, 187] on div at bounding box center [426, 188] width 31 height 61
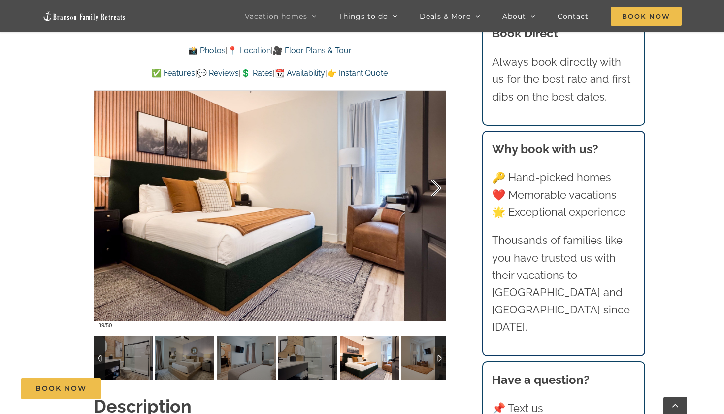
click at [438, 187] on div at bounding box center [426, 188] width 31 height 61
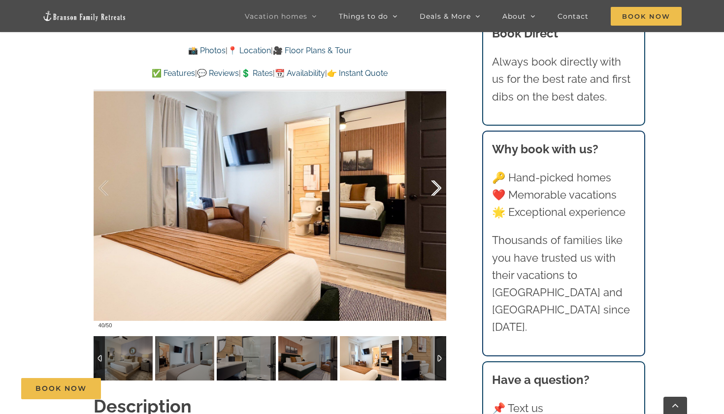
click at [438, 187] on div at bounding box center [426, 188] width 31 height 61
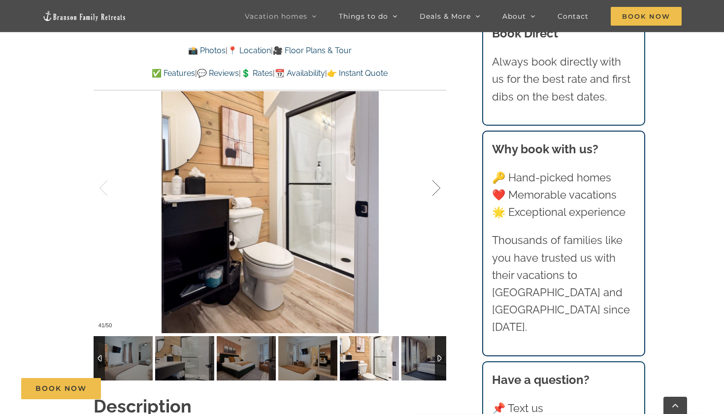
click at [438, 187] on div at bounding box center [426, 188] width 31 height 61
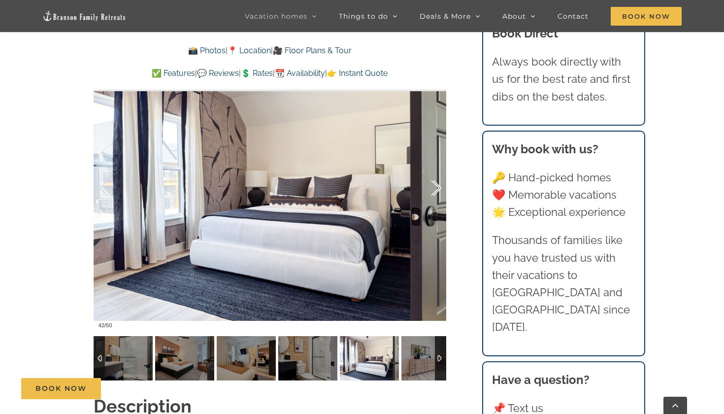
click at [438, 187] on div at bounding box center [426, 188] width 31 height 61
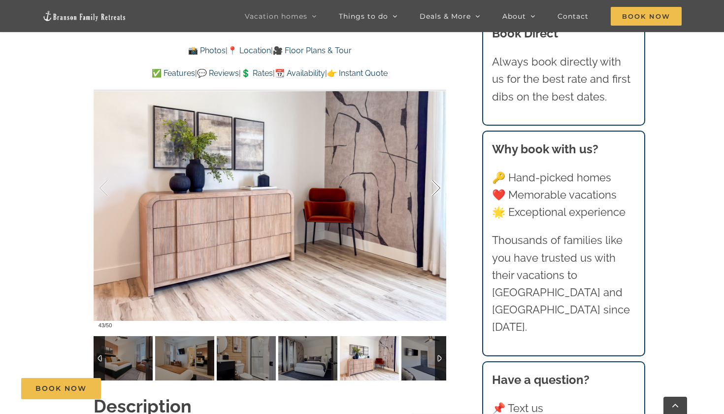
click at [438, 187] on div at bounding box center [426, 188] width 31 height 61
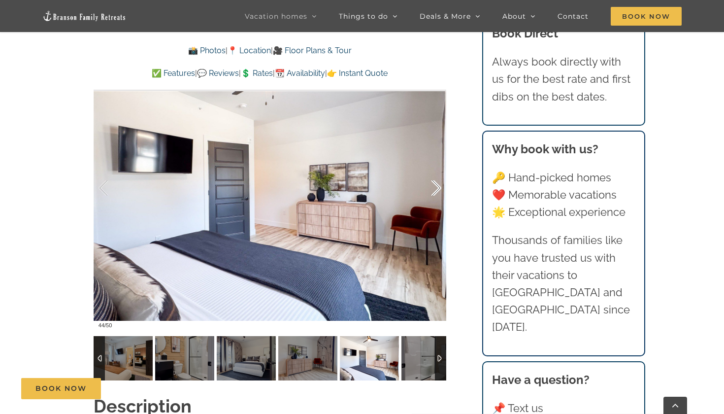
click at [438, 187] on div at bounding box center [426, 188] width 31 height 61
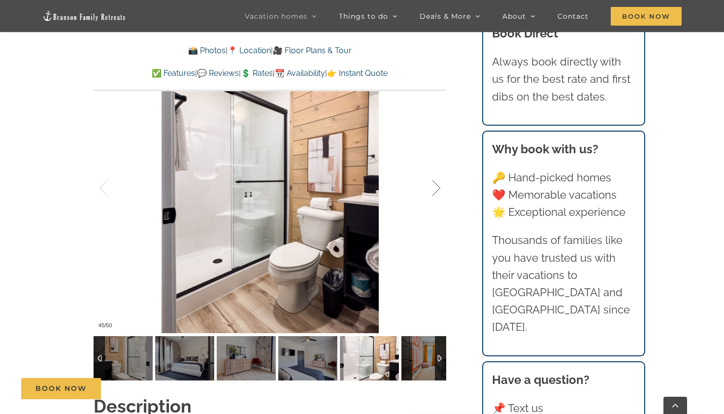
click at [438, 187] on div at bounding box center [426, 188] width 31 height 61
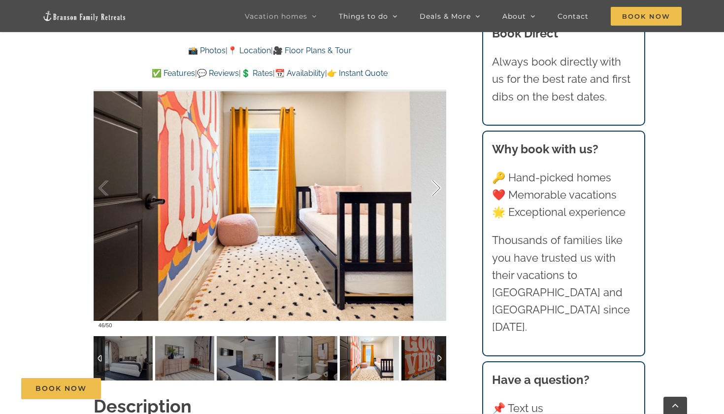
click at [438, 187] on div at bounding box center [426, 188] width 31 height 61
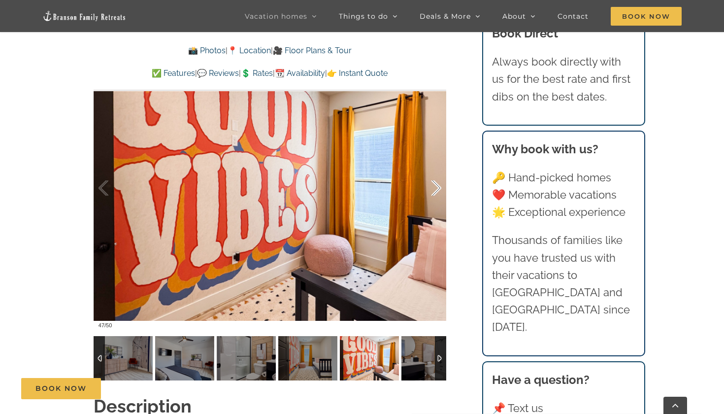
click at [438, 187] on div at bounding box center [426, 188] width 31 height 61
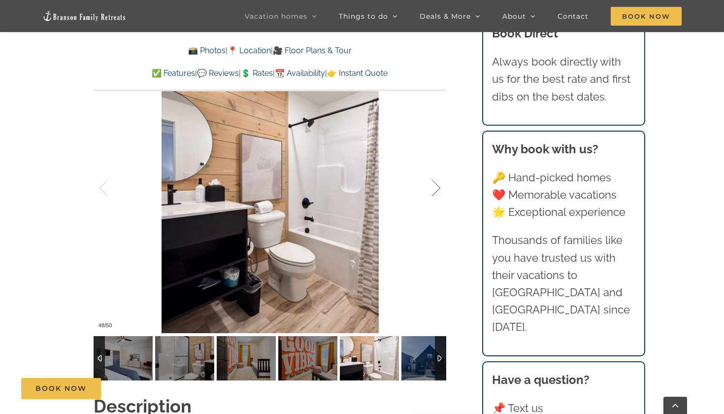
click at [438, 187] on div at bounding box center [426, 188] width 31 height 61
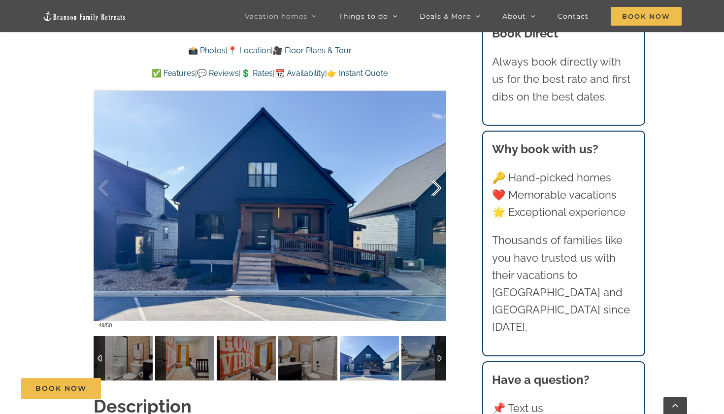
click at [439, 186] on div at bounding box center [426, 188] width 31 height 61
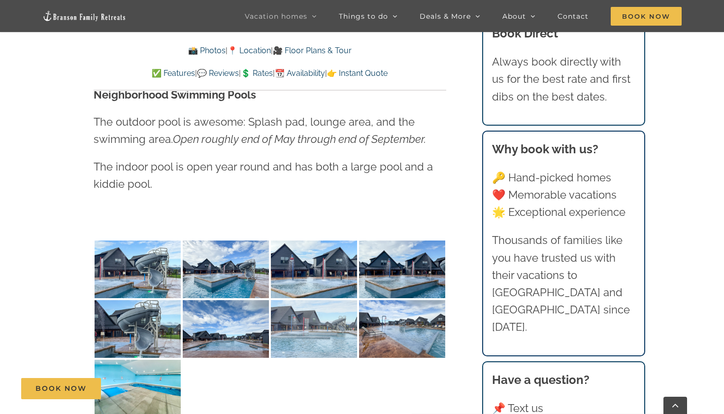
scroll to position [2213, 0]
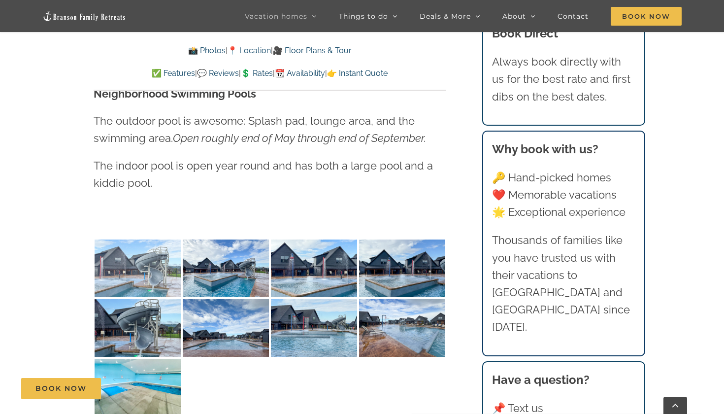
click at [144, 239] on img at bounding box center [138, 268] width 86 height 58
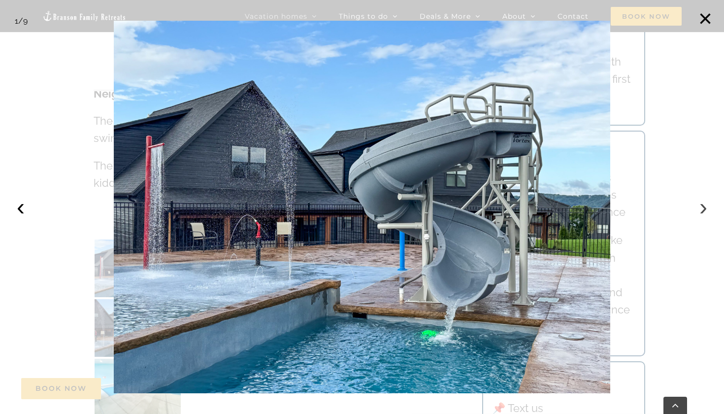
click at [704, 208] on button "›" at bounding box center [703, 207] width 22 height 22
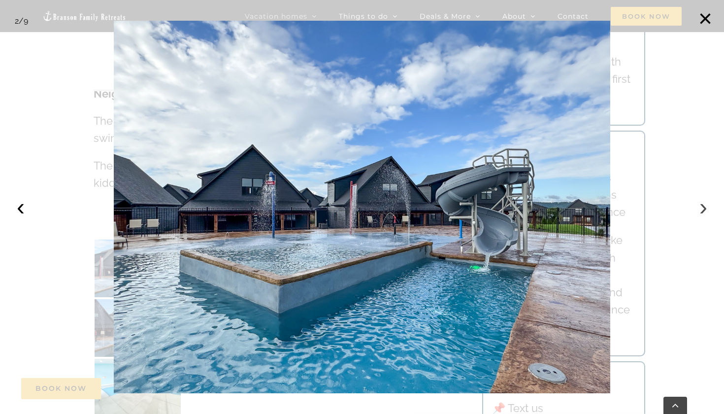
click at [704, 208] on button "›" at bounding box center [703, 207] width 22 height 22
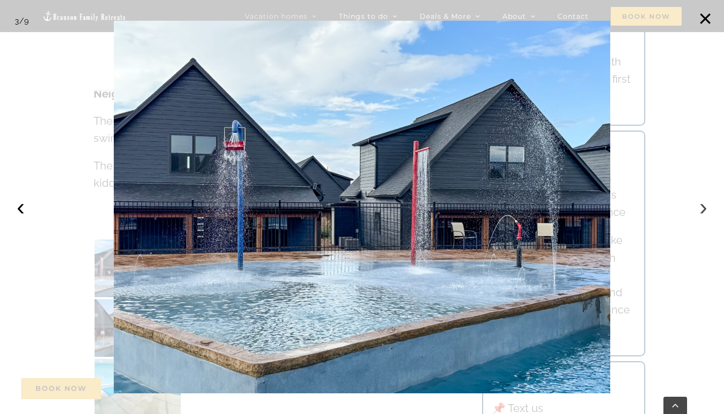
click at [704, 208] on button "›" at bounding box center [703, 207] width 22 height 22
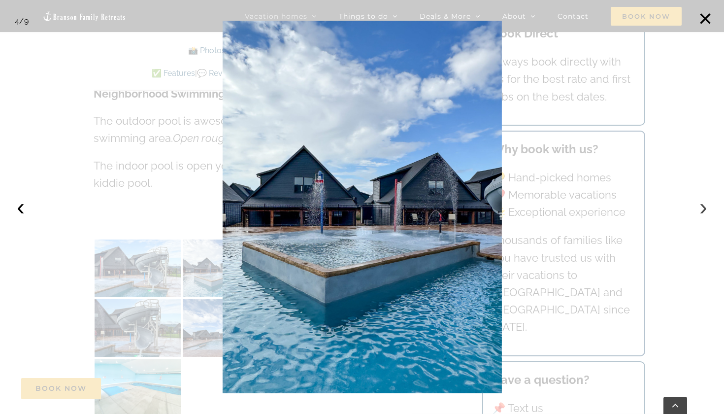
click at [704, 208] on button "›" at bounding box center [703, 207] width 22 height 22
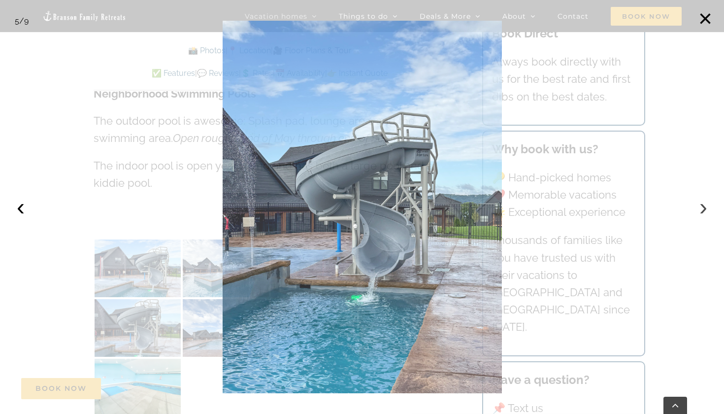
click at [704, 208] on button "›" at bounding box center [703, 207] width 22 height 22
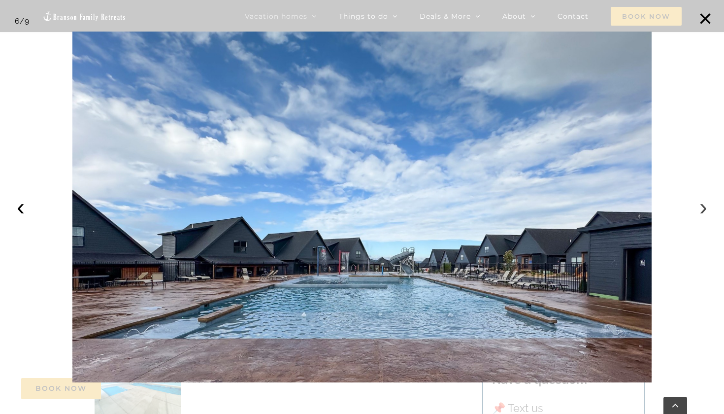
click at [704, 208] on button "›" at bounding box center [703, 207] width 22 height 22
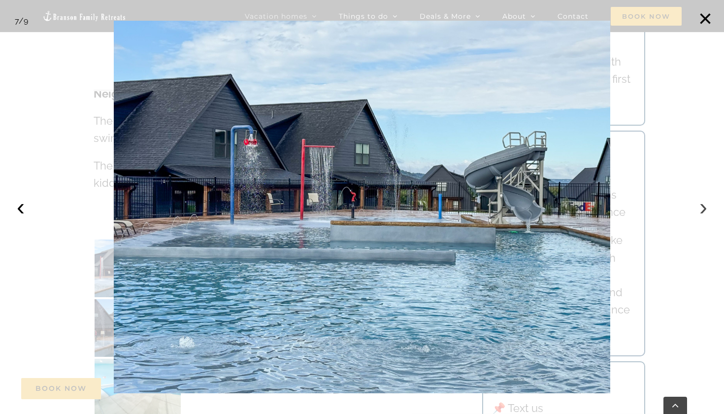
click at [704, 208] on button "›" at bounding box center [703, 207] width 22 height 22
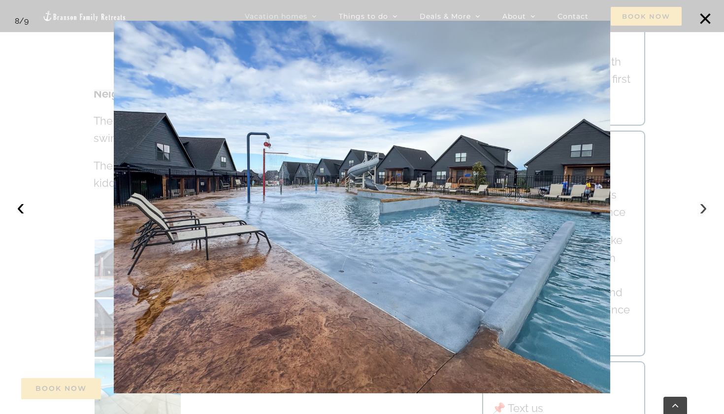
click at [704, 208] on button "›" at bounding box center [703, 207] width 22 height 22
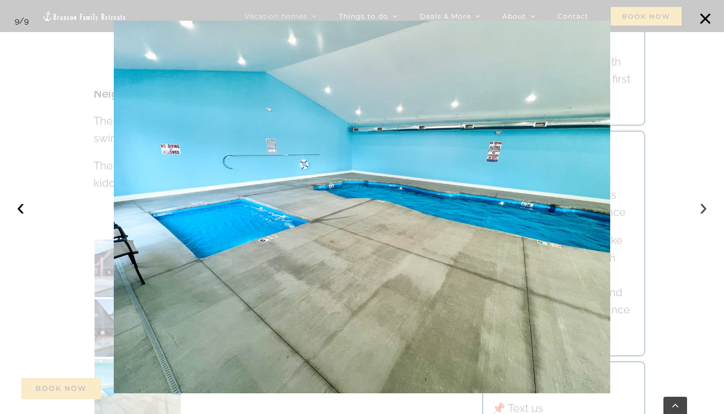
click at [704, 208] on button "›" at bounding box center [703, 207] width 22 height 22
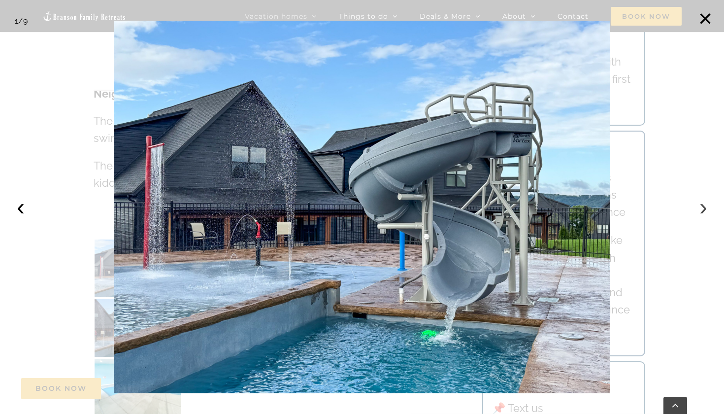
click at [704, 208] on button "›" at bounding box center [703, 207] width 22 height 22
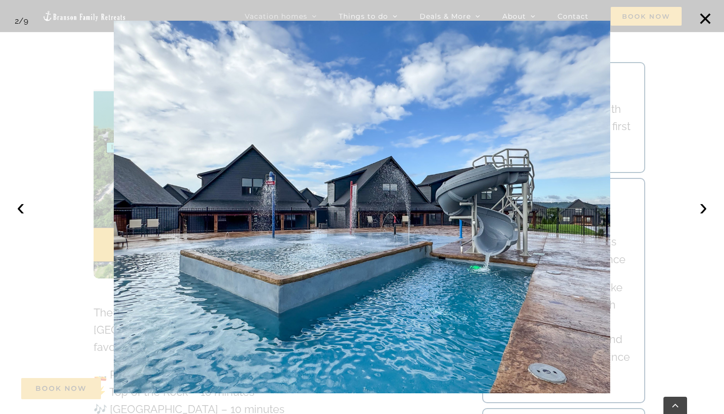
scroll to position [2600, 0]
click at [710, 16] on button "×" at bounding box center [705, 19] width 22 height 22
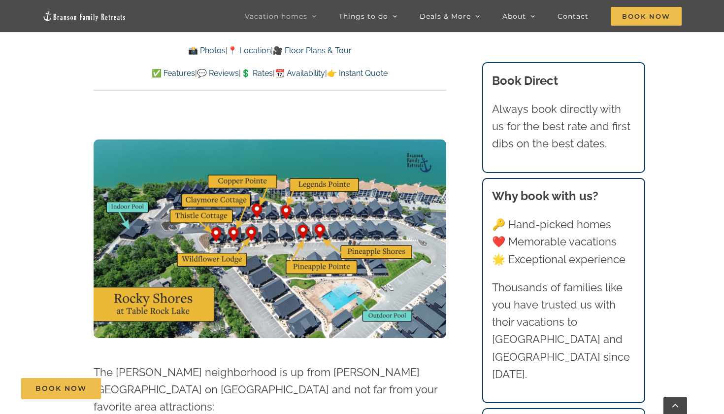
scroll to position [2532, 0]
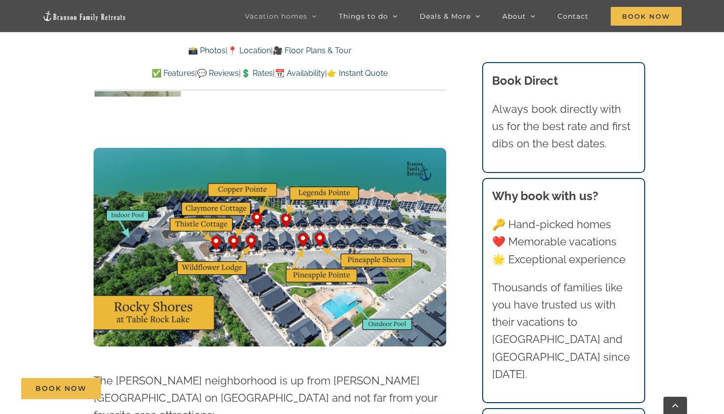
click at [287, 174] on img at bounding box center [270, 247] width 353 height 198
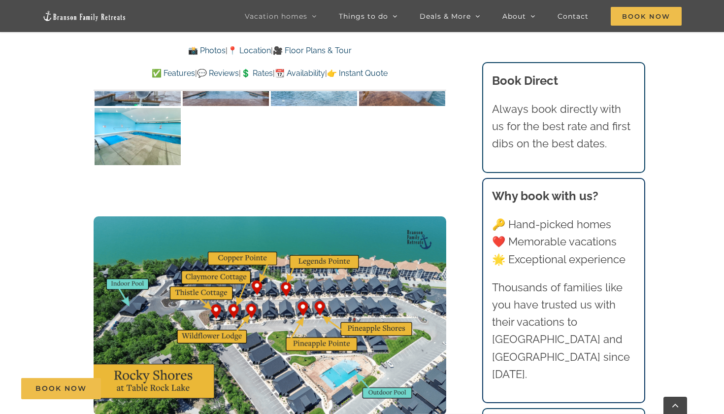
scroll to position [2463, 0]
click at [312, 219] on img at bounding box center [270, 316] width 353 height 198
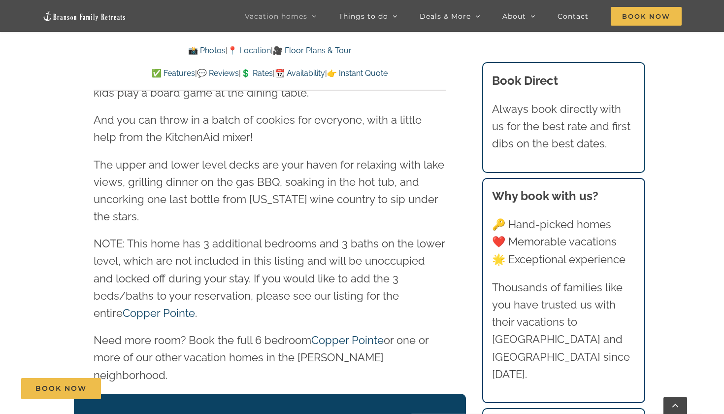
scroll to position [1227, 0]
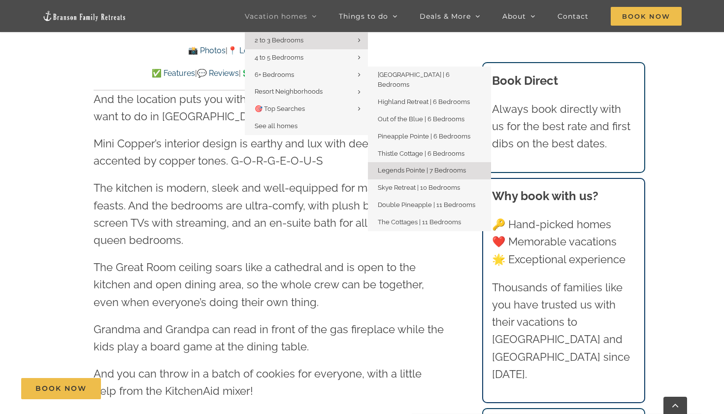
click at [403, 162] on link "Legends Pointe | 7 Bedrooms" at bounding box center [429, 170] width 123 height 17
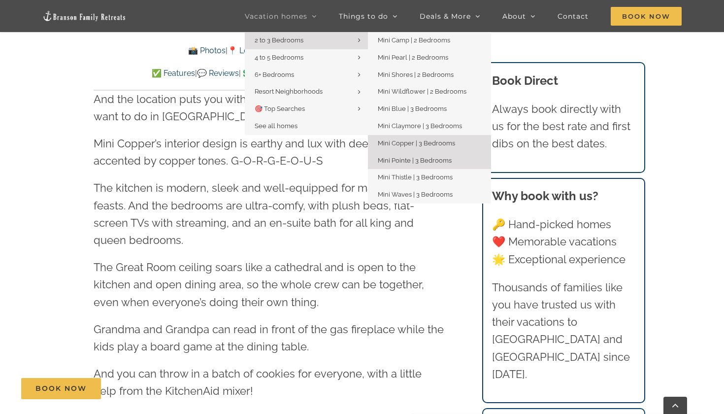
click at [404, 157] on span "Mini Pointe | 3 Bedrooms" at bounding box center [415, 160] width 74 height 7
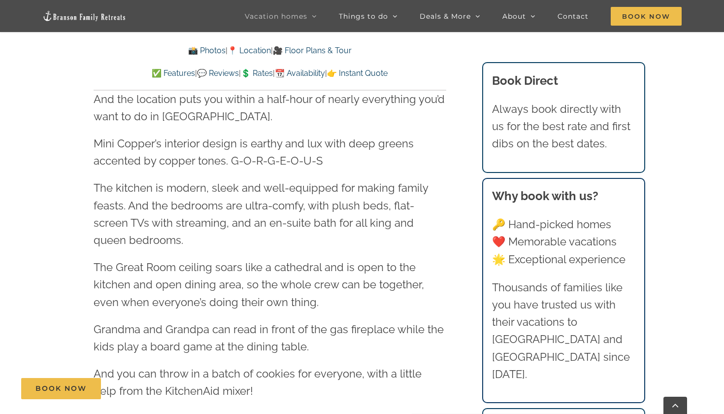
click at [328, 49] on link "🎥 Floor Plans & Tour" at bounding box center [312, 50] width 79 height 9
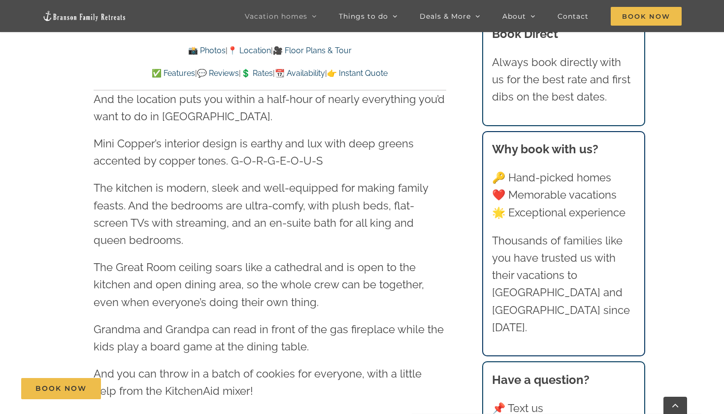
scroll to position [3213, 0]
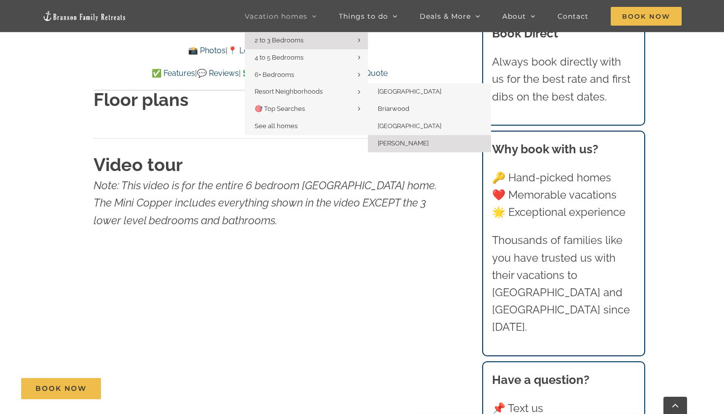
click at [408, 139] on span "[PERSON_NAME]" at bounding box center [403, 142] width 51 height 7
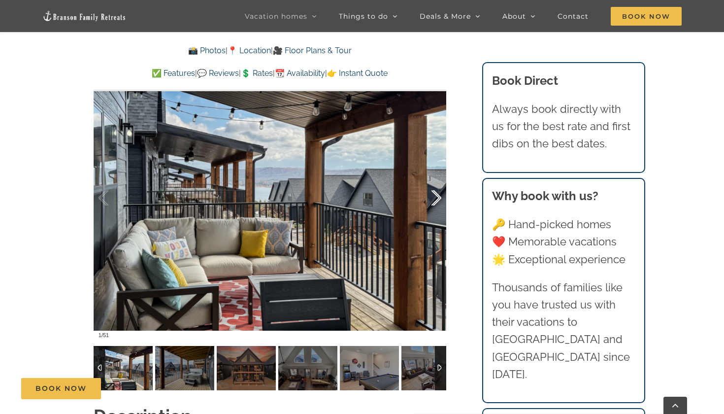
scroll to position [689, 0]
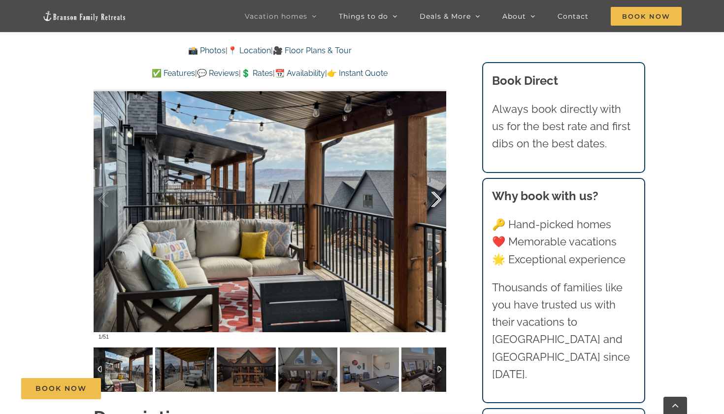
click at [437, 197] on div at bounding box center [426, 199] width 31 height 61
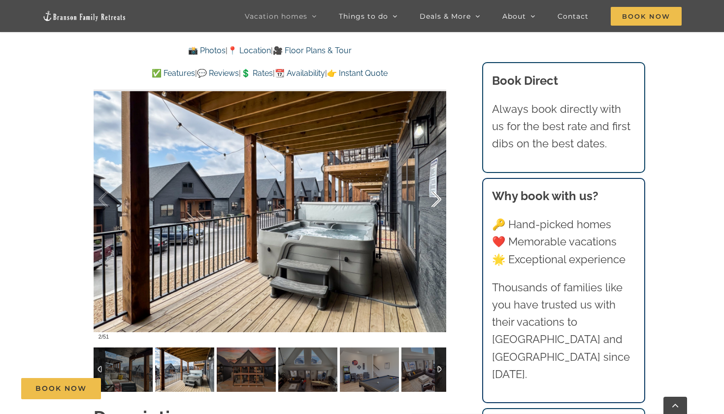
click at [437, 197] on div at bounding box center [426, 199] width 31 height 61
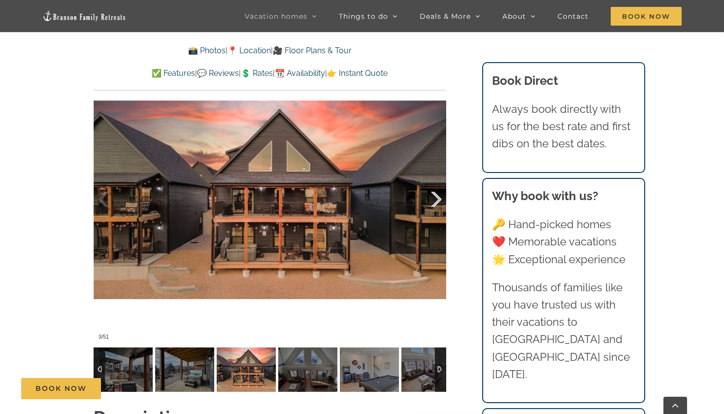
click at [437, 197] on div at bounding box center [426, 199] width 31 height 61
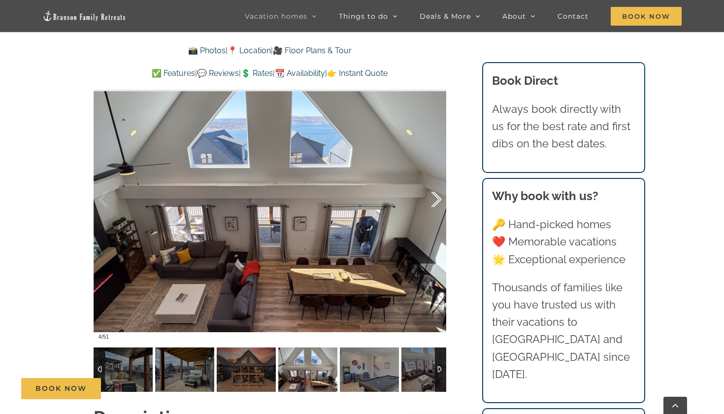
click at [437, 197] on div at bounding box center [426, 199] width 31 height 61
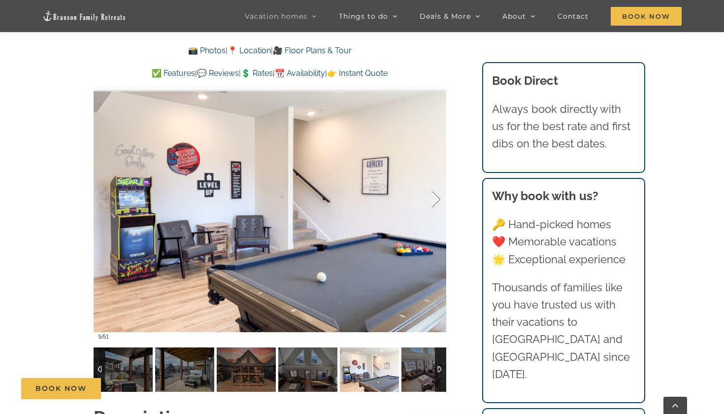
click at [437, 197] on div at bounding box center [426, 199] width 31 height 61
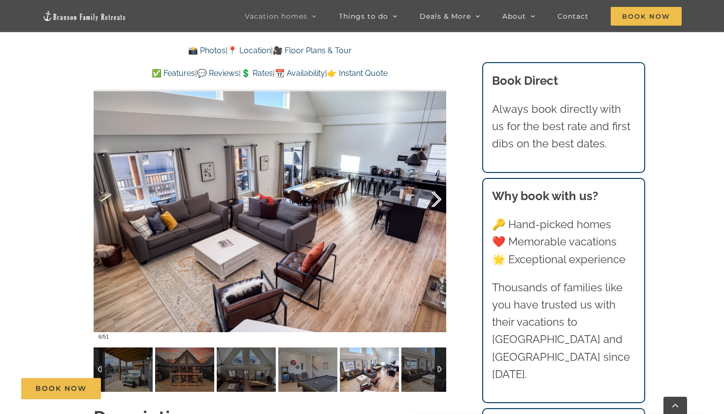
click at [437, 197] on div at bounding box center [426, 199] width 31 height 61
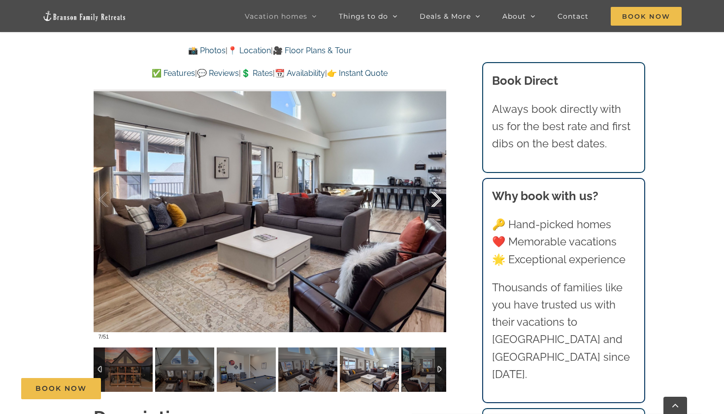
click at [437, 197] on div at bounding box center [426, 199] width 31 height 61
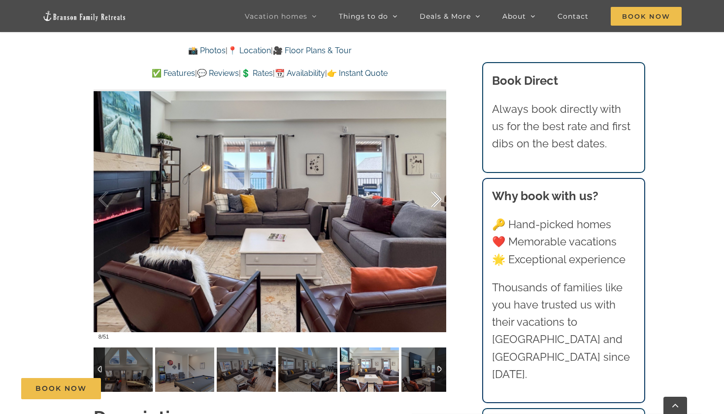
click at [437, 197] on div at bounding box center [426, 199] width 31 height 61
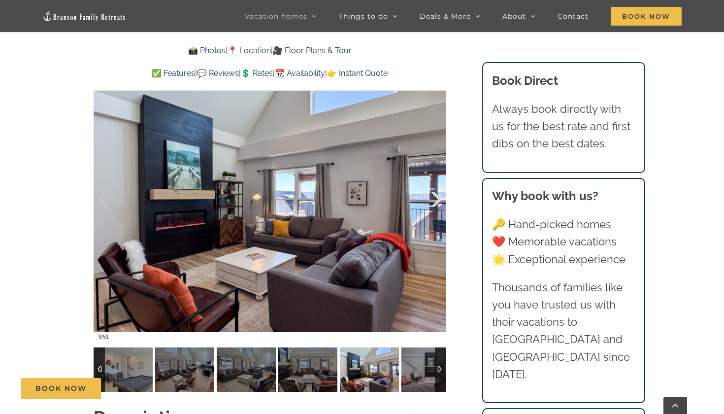
click at [437, 197] on div at bounding box center [426, 199] width 31 height 61
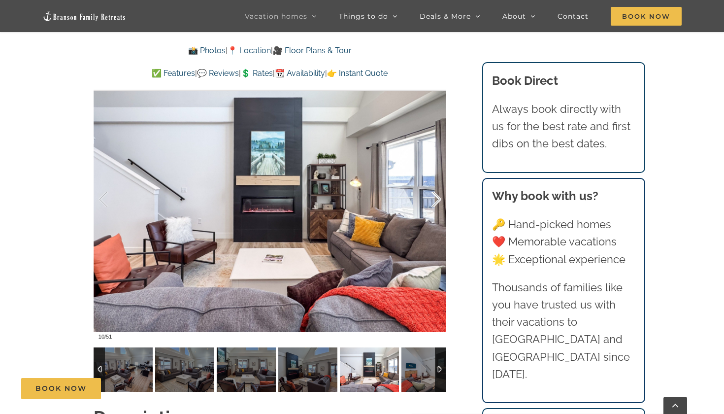
click at [437, 197] on div at bounding box center [426, 199] width 31 height 61
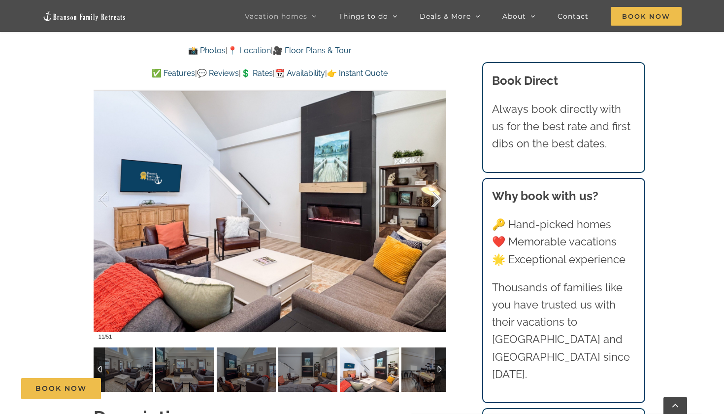
click at [437, 197] on div at bounding box center [426, 199] width 31 height 61
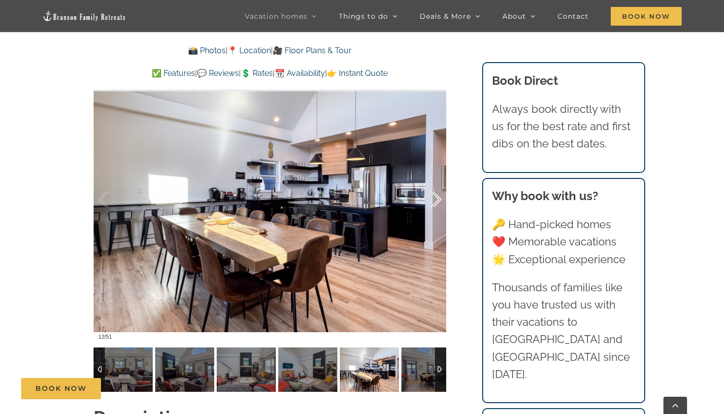
click at [437, 197] on div at bounding box center [426, 199] width 31 height 61
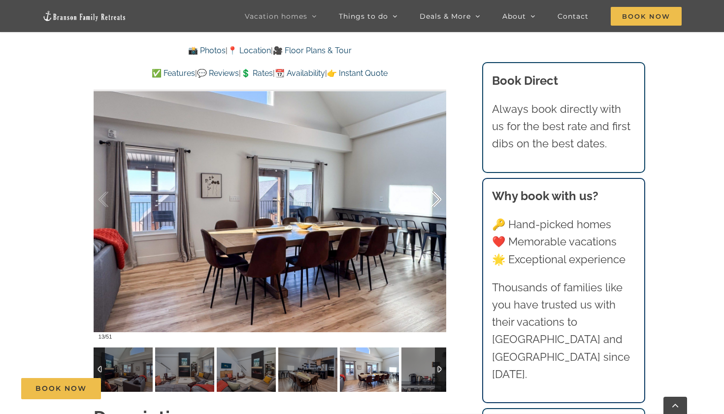
click at [437, 197] on div at bounding box center [426, 199] width 31 height 61
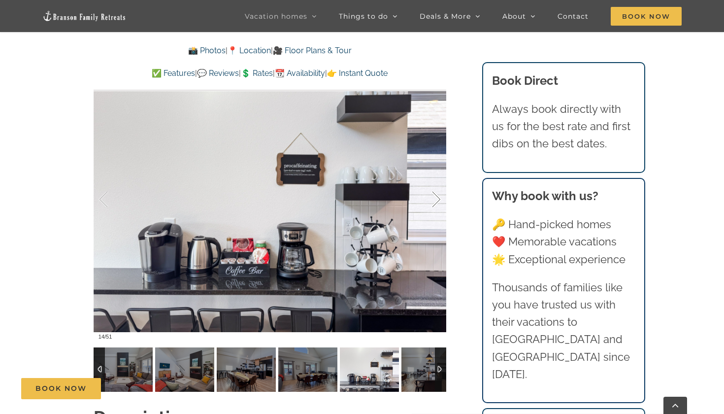
click at [437, 197] on div at bounding box center [426, 199] width 31 height 61
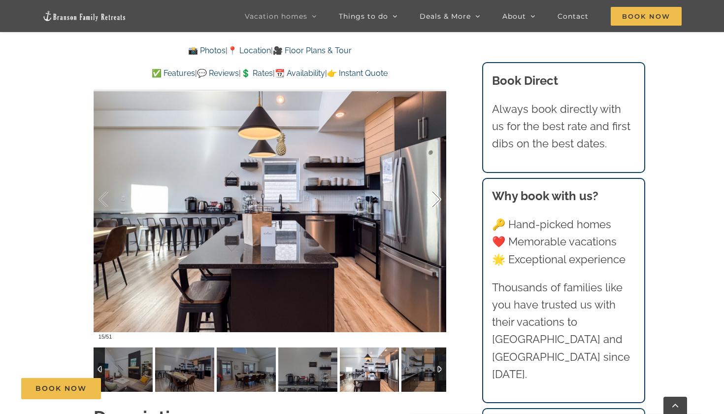
click at [437, 197] on div at bounding box center [426, 199] width 31 height 61
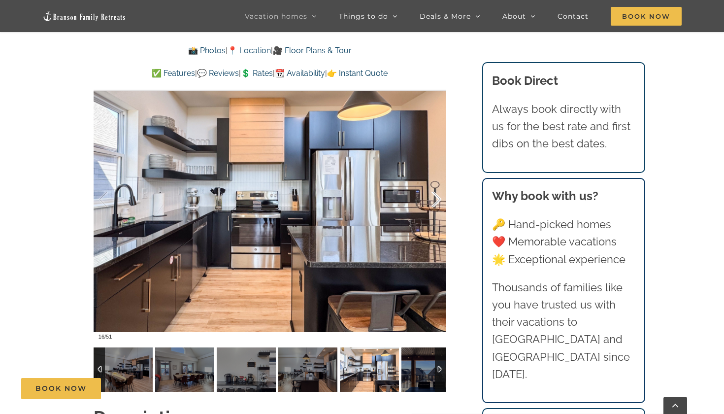
click at [437, 197] on div at bounding box center [426, 199] width 31 height 61
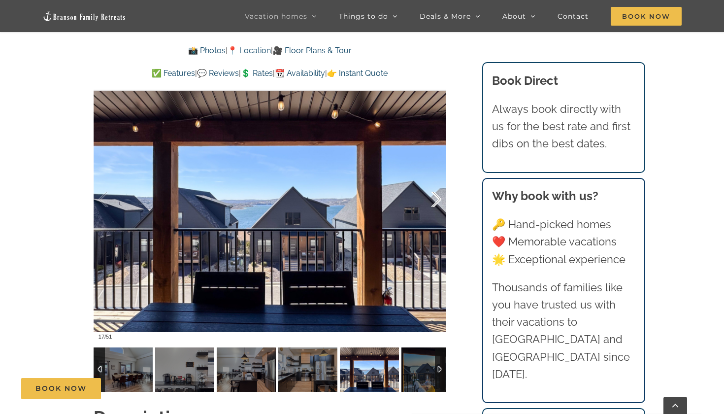
click at [437, 197] on div at bounding box center [426, 199] width 31 height 61
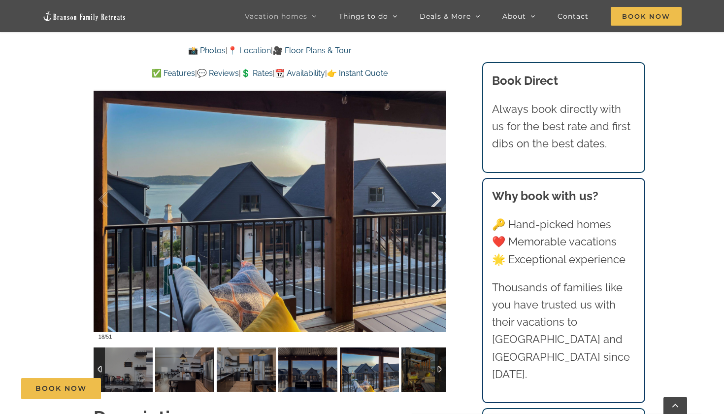
click at [437, 197] on div at bounding box center [426, 199] width 31 height 61
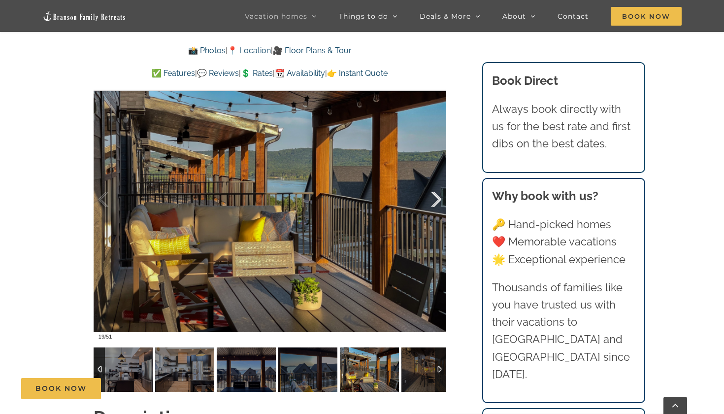
click at [437, 197] on div at bounding box center [426, 199] width 31 height 61
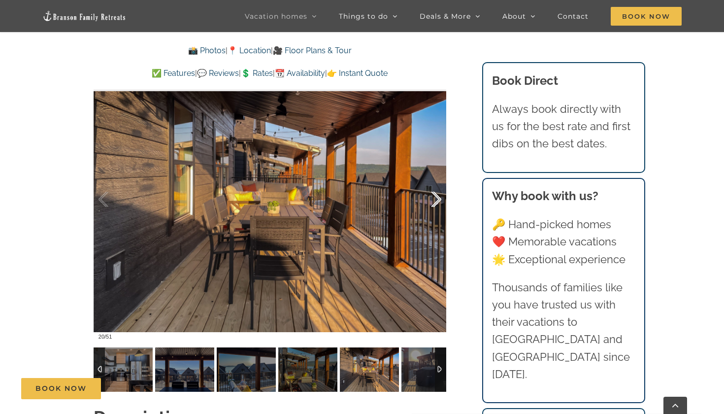
click at [437, 197] on div at bounding box center [426, 199] width 31 height 61
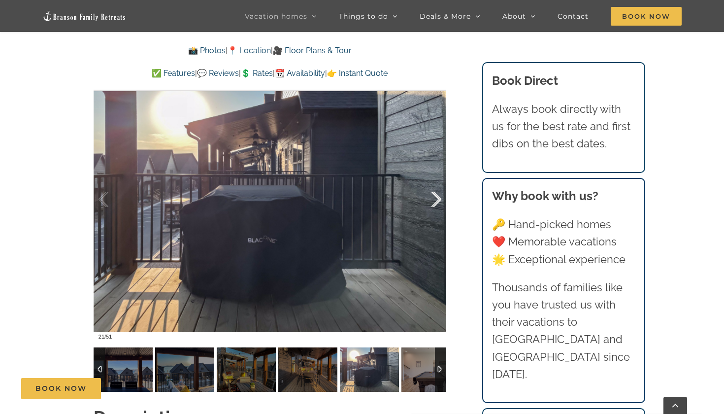
click at [437, 197] on div at bounding box center [426, 199] width 31 height 61
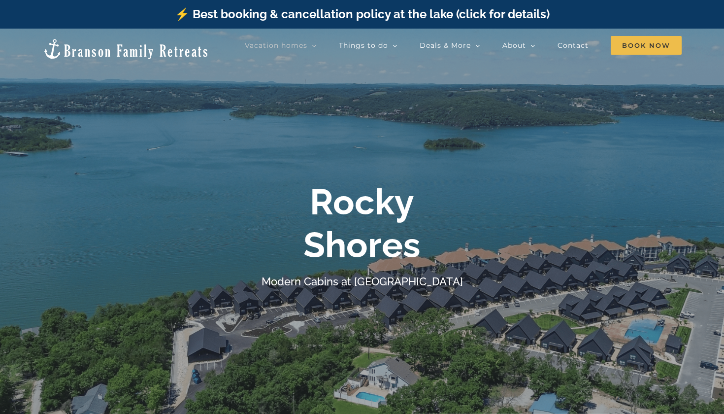
scroll to position [2, 0]
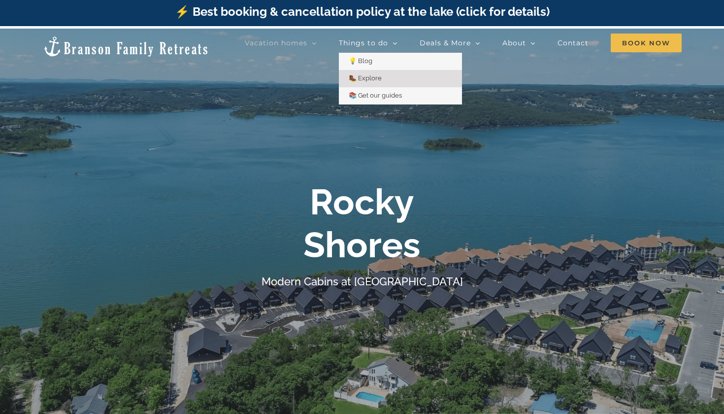
click at [373, 78] on span "🥾 Explore" at bounding box center [365, 77] width 33 height 7
